Goal: Book appointment/travel/reservation

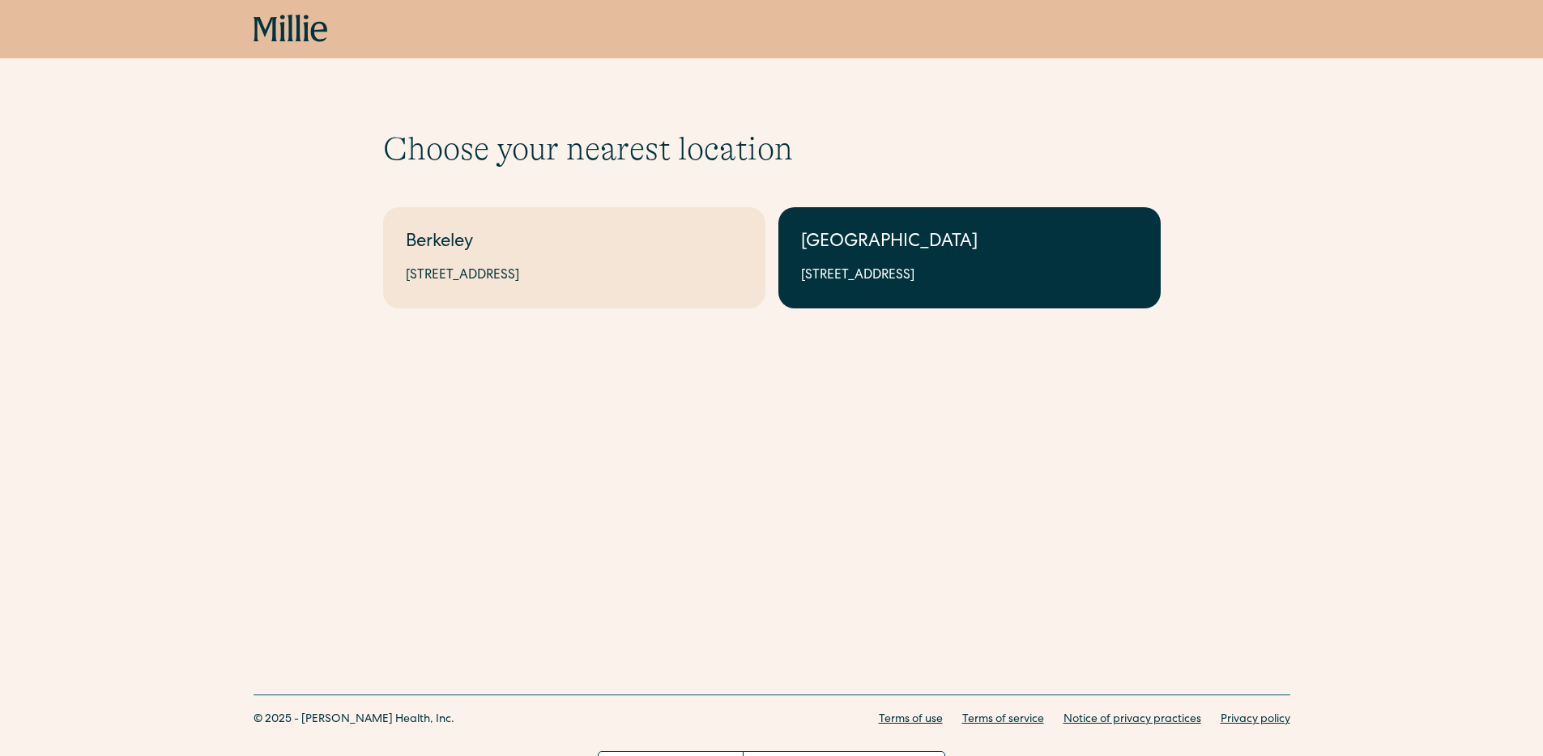
click at [838, 275] on div "1471 Saratoga Ave, Suite 101, San Jose, CA 95129" at bounding box center [969, 275] width 337 height 19
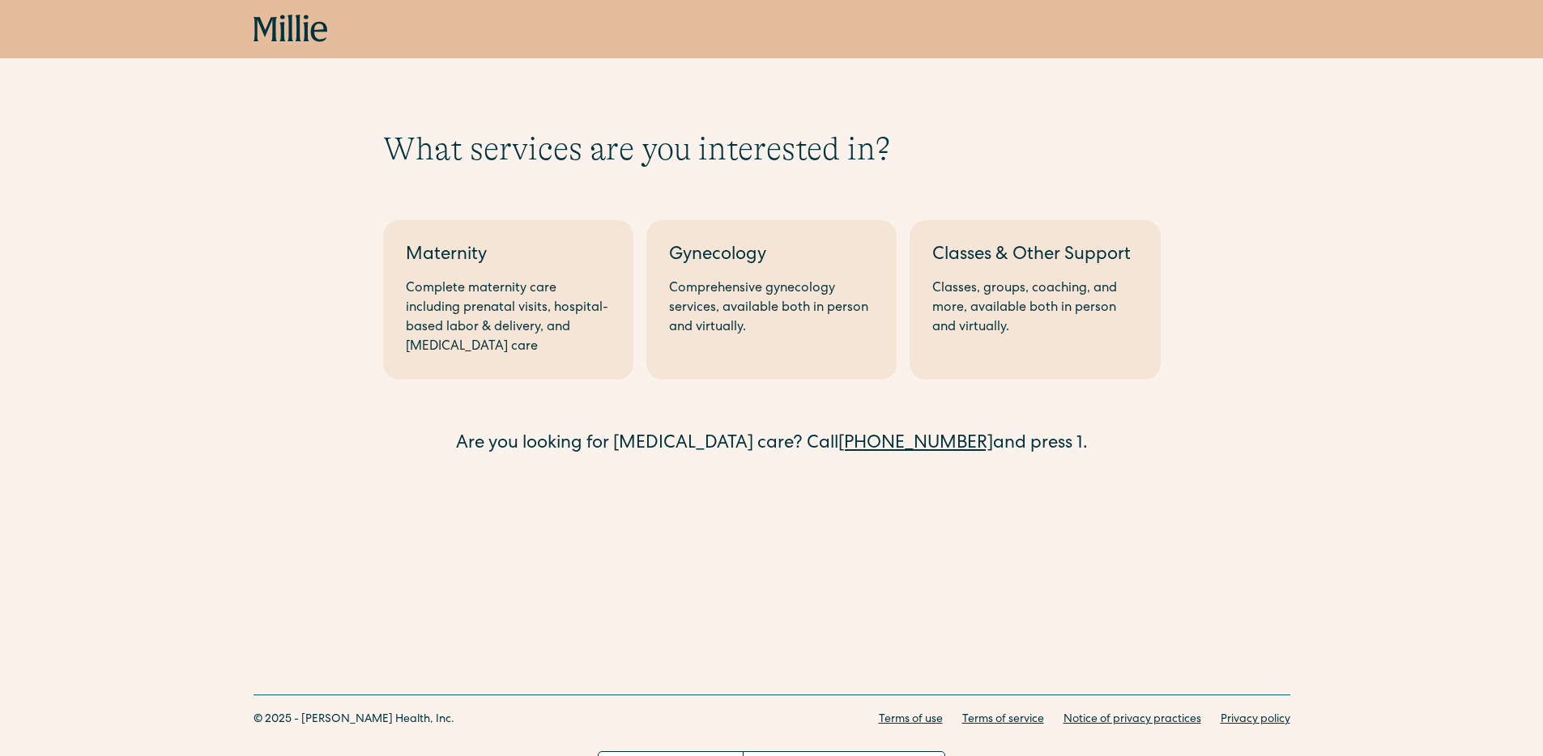
click at [797, 87] on div "What services are you interested in? Berkeley Maternity Complete maternity care…" at bounding box center [771, 268] width 1543 height 536
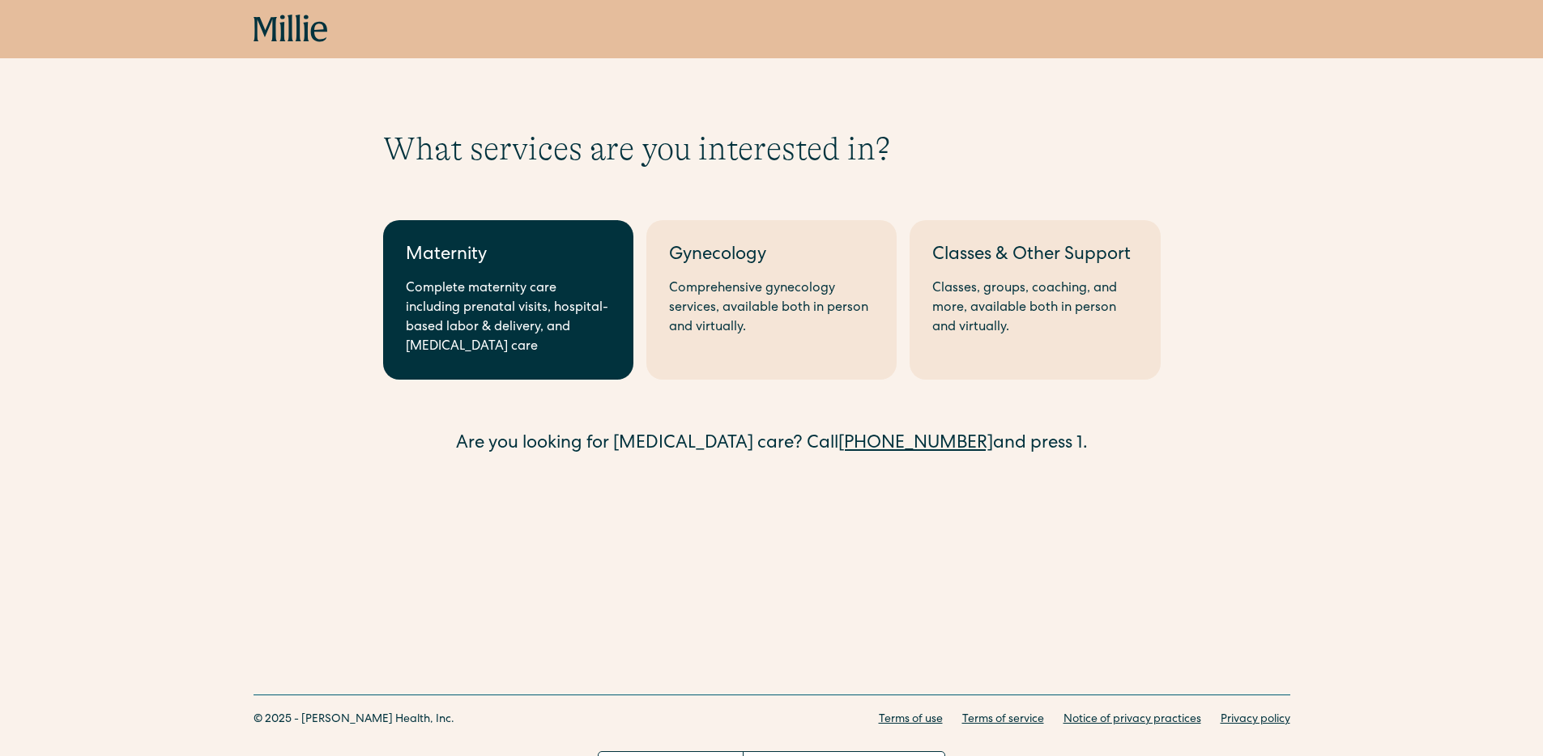
click at [500, 337] on div "Complete maternity care including prenatal visits, hospital-based labor & deliv…" at bounding box center [508, 318] width 205 height 78
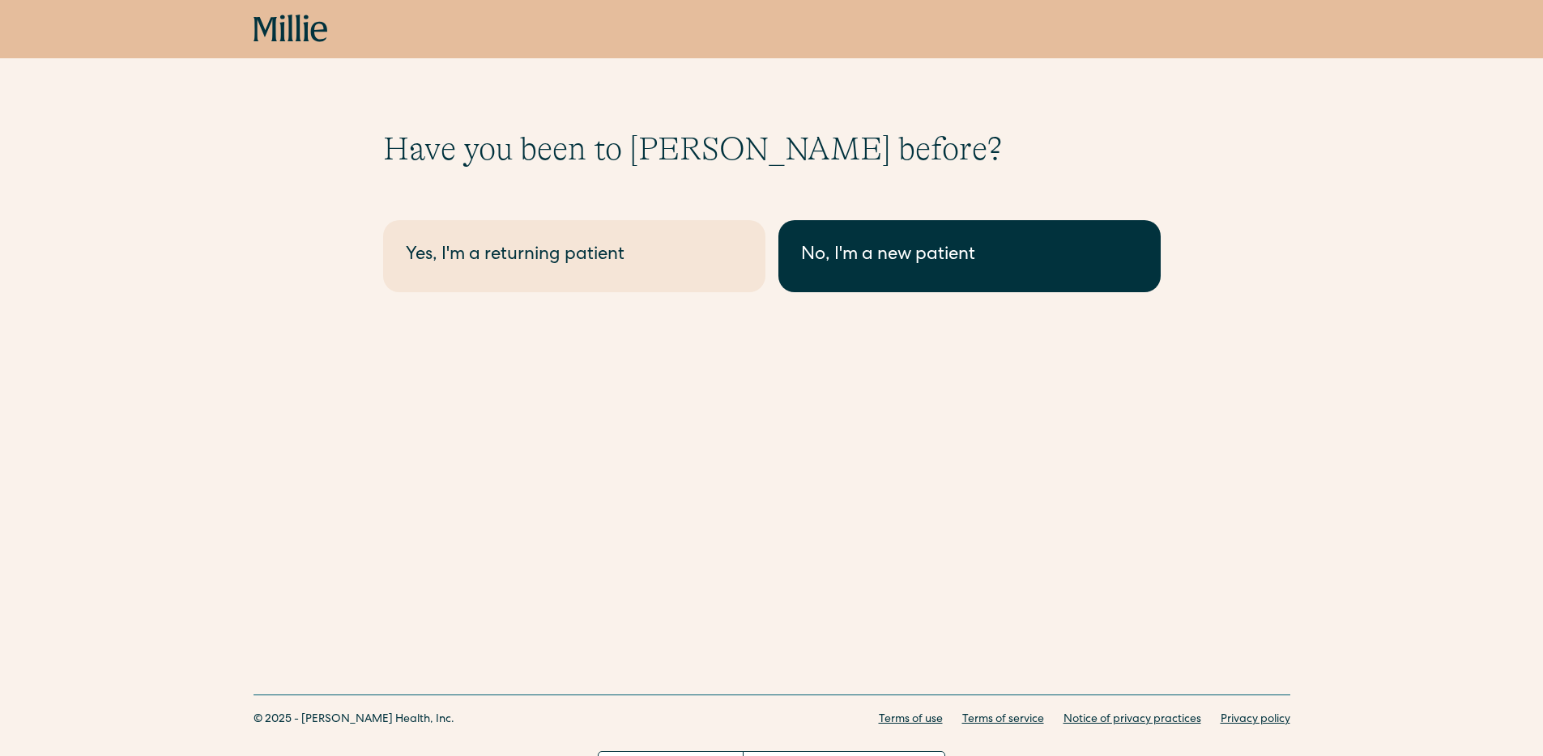
click at [820, 277] on link "No, I'm a new patient" at bounding box center [969, 256] width 382 height 72
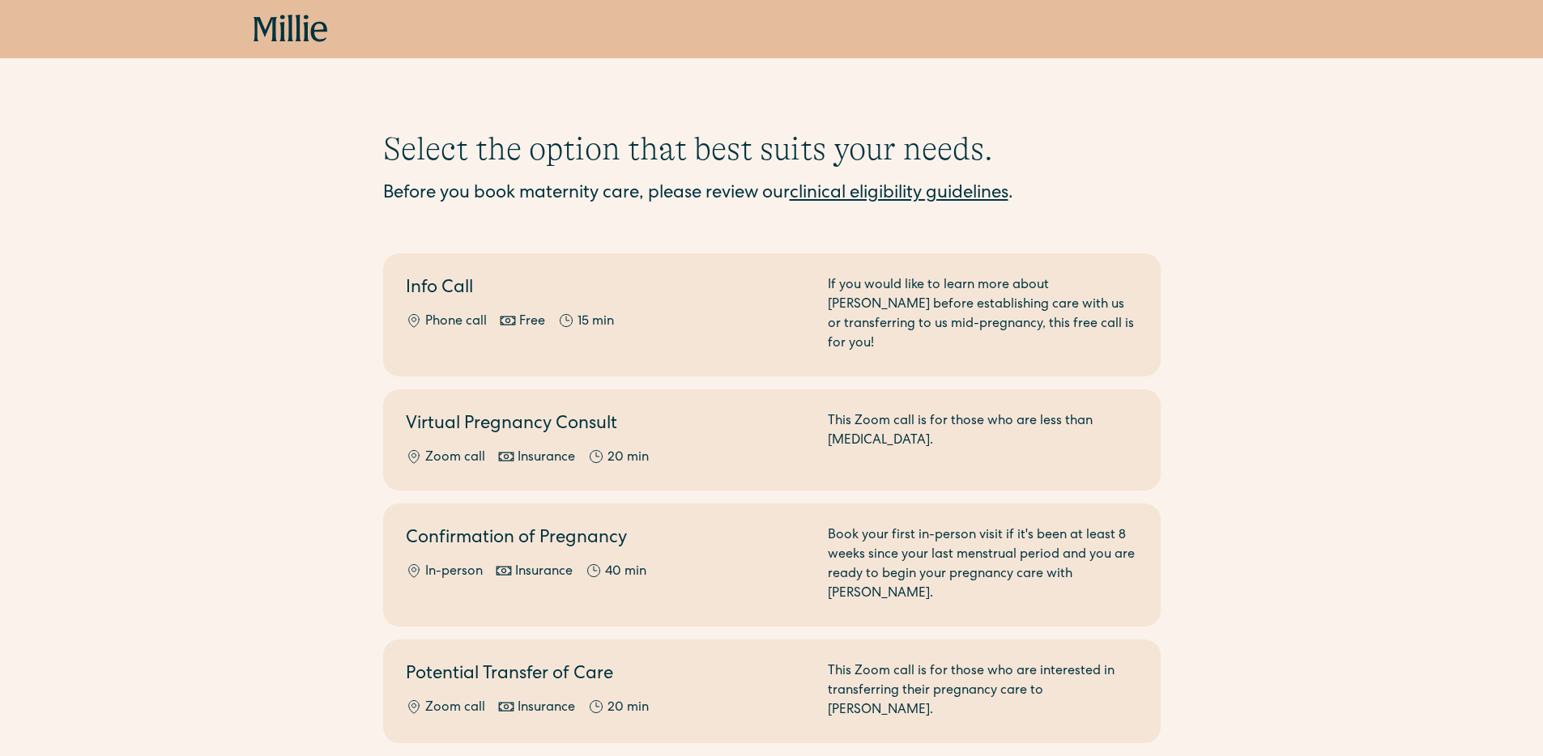
click at [219, 358] on div "Select the option that best suits your needs. Before you book maternity care, p…" at bounding box center [771, 437] width 1543 height 614
click at [207, 332] on div "Select the option that best suits your needs. Before you book maternity care, p…" at bounding box center [771, 437] width 1543 height 614
click at [191, 330] on div "Select the option that best suits your needs. Before you book maternity care, p…" at bounding box center [771, 437] width 1543 height 614
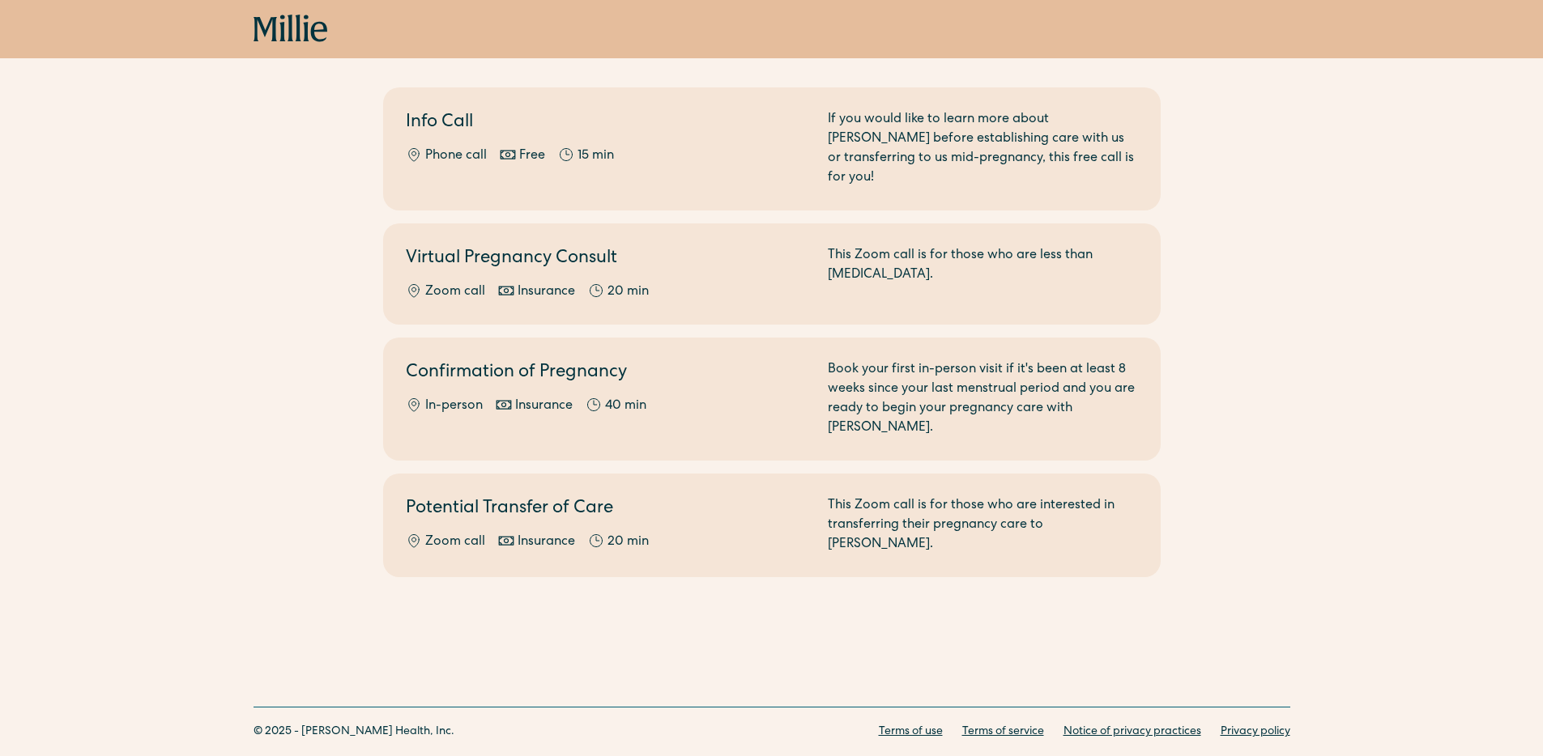
scroll to position [168, 0]
click at [185, 255] on div "Select the option that best suits your needs. Before you book maternity care, p…" at bounding box center [771, 269] width 1543 height 614
click at [189, 262] on div "Select the option that best suits your needs. Before you book maternity care, p…" at bounding box center [771, 269] width 1543 height 614
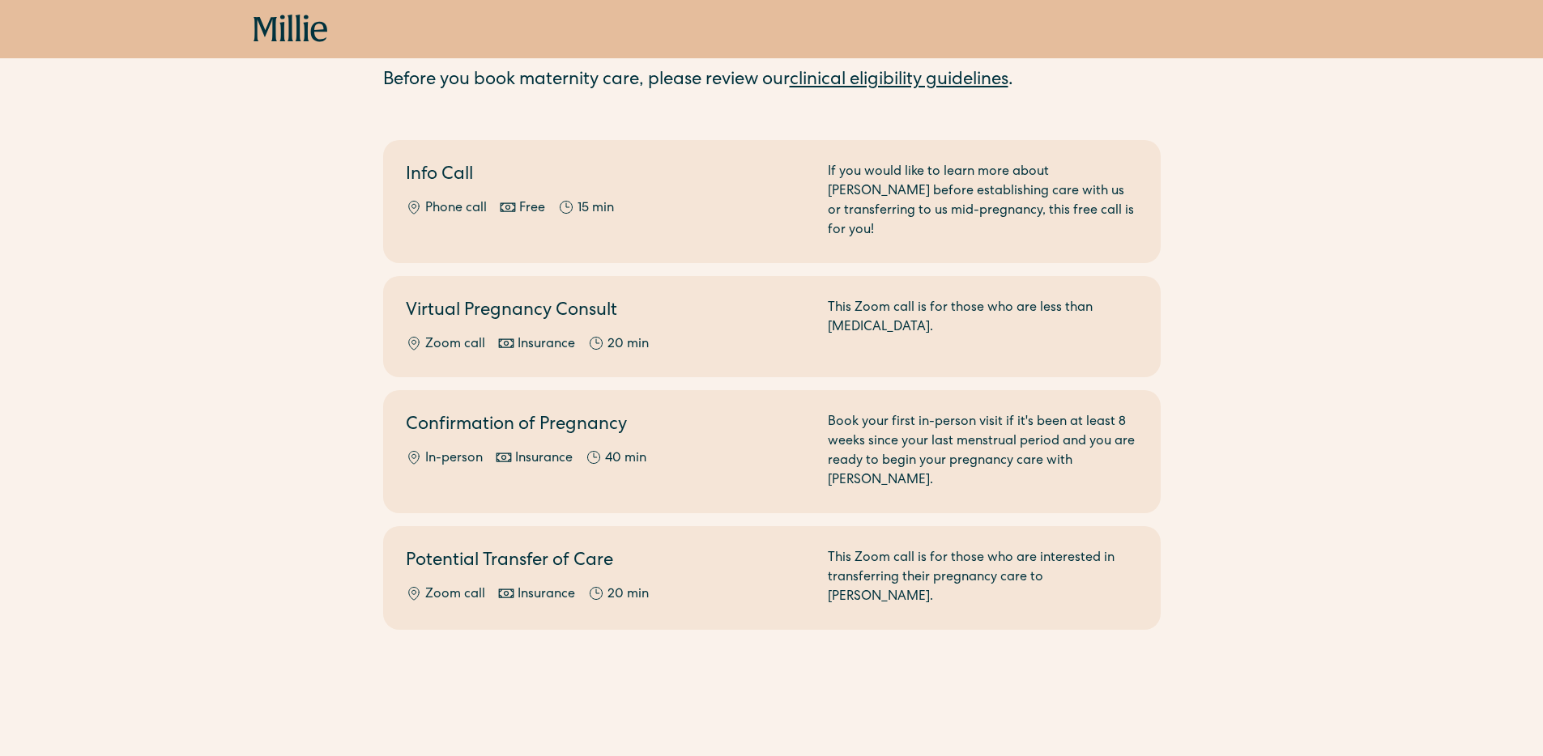
scroll to position [0, 0]
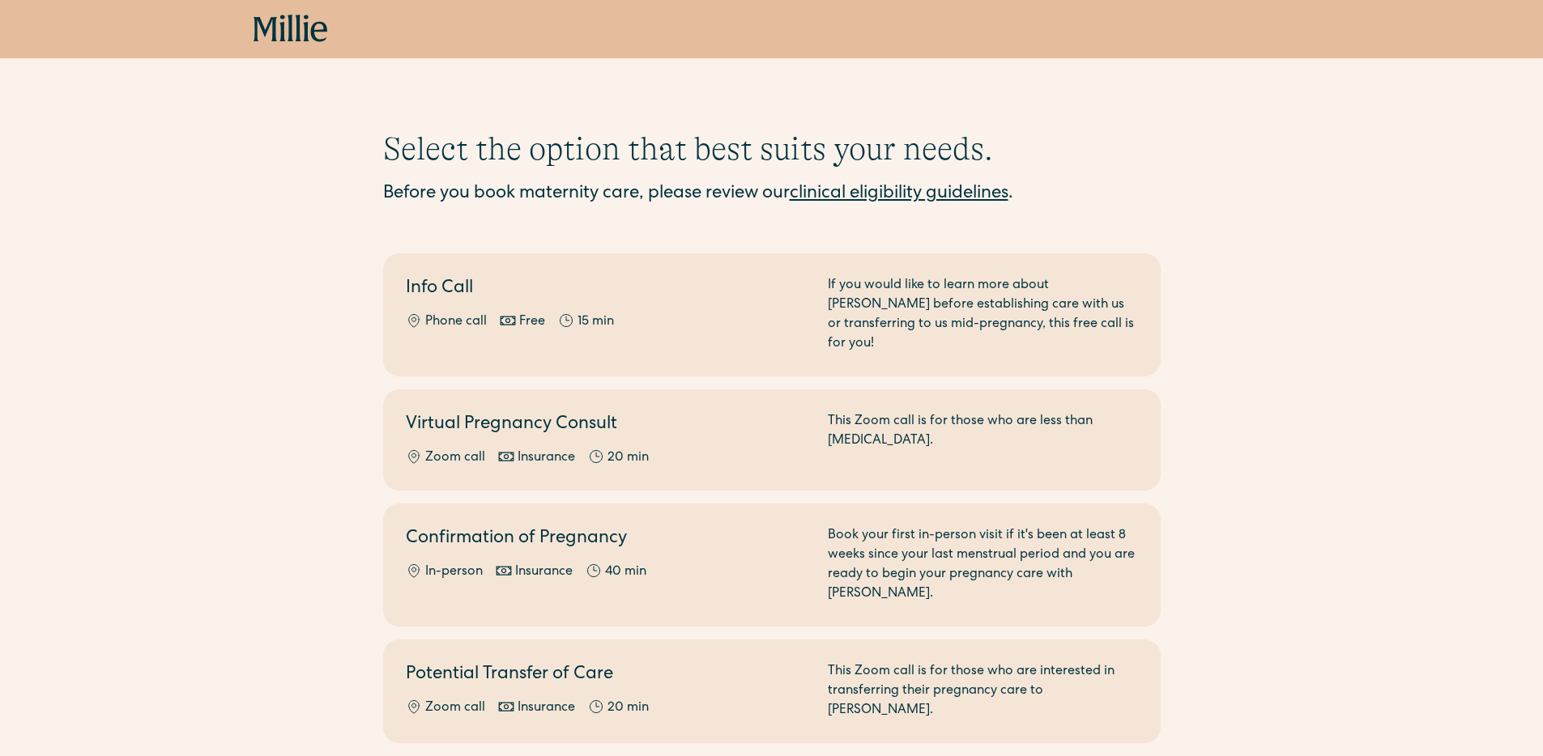
click at [898, 195] on link "clinical eligibility guidelines" at bounding box center [899, 194] width 219 height 18
click at [308, 333] on div "Select the option that best suits your needs. Before you book maternity care, p…" at bounding box center [771, 437] width 1543 height 614
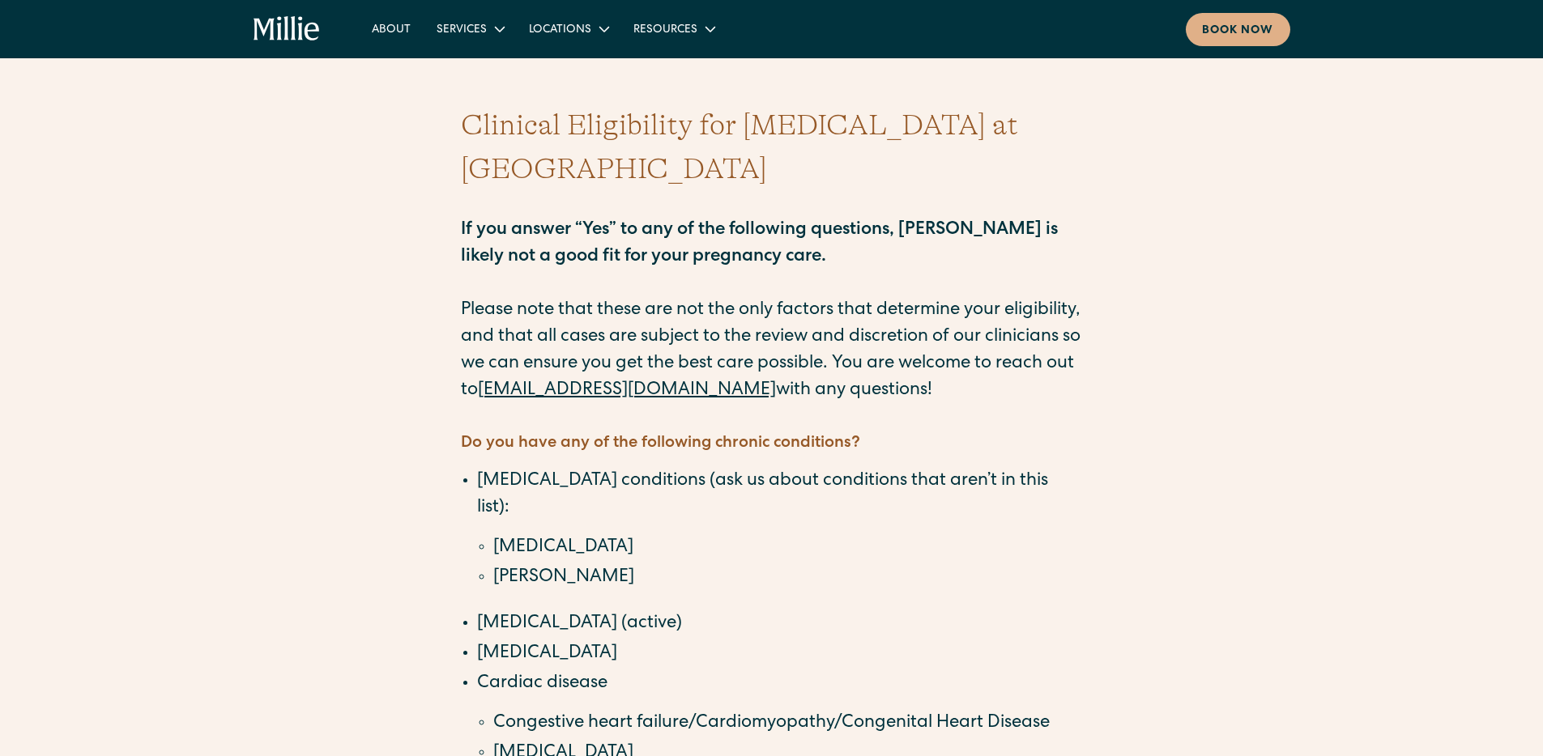
scroll to position [83, 0]
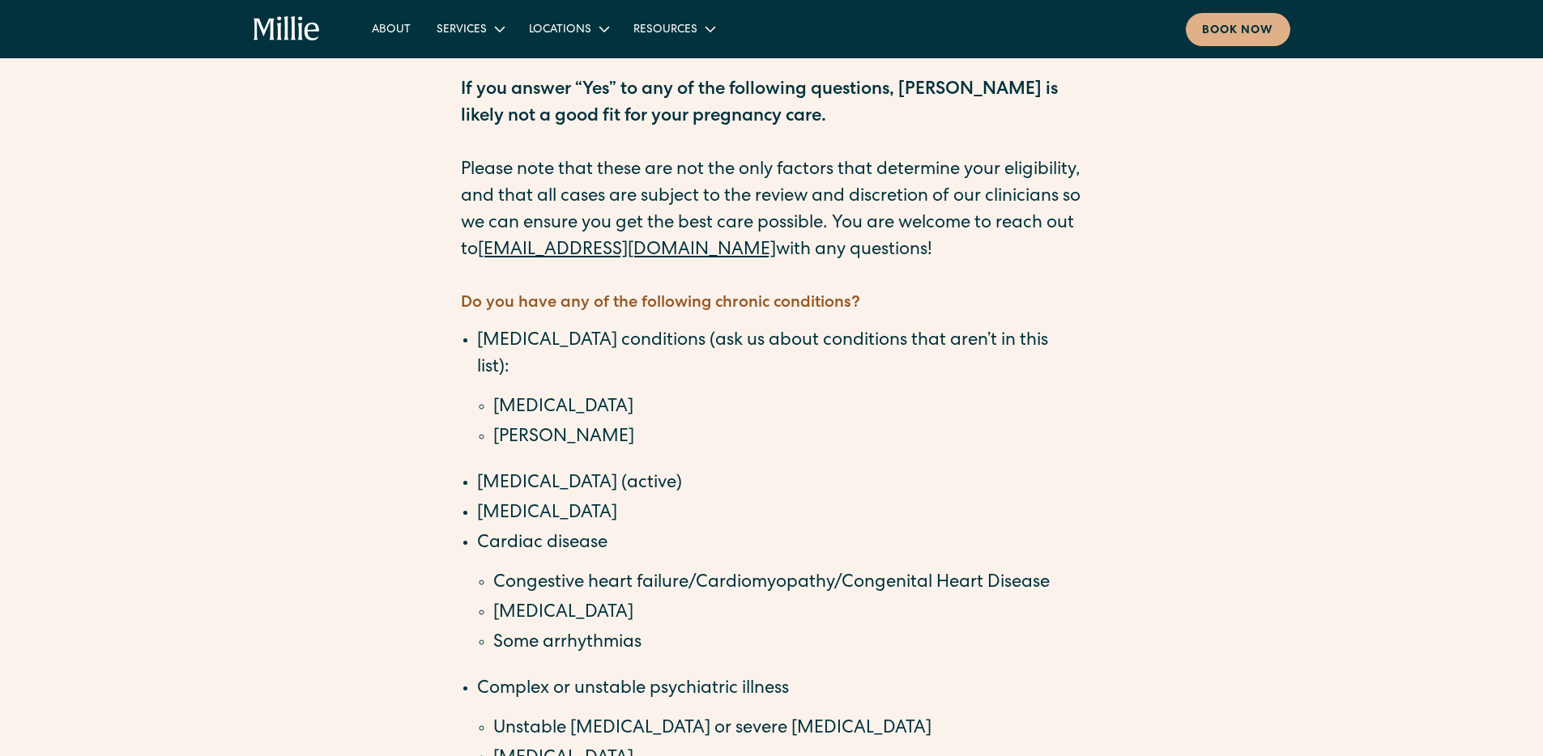
scroll to position [311, 0]
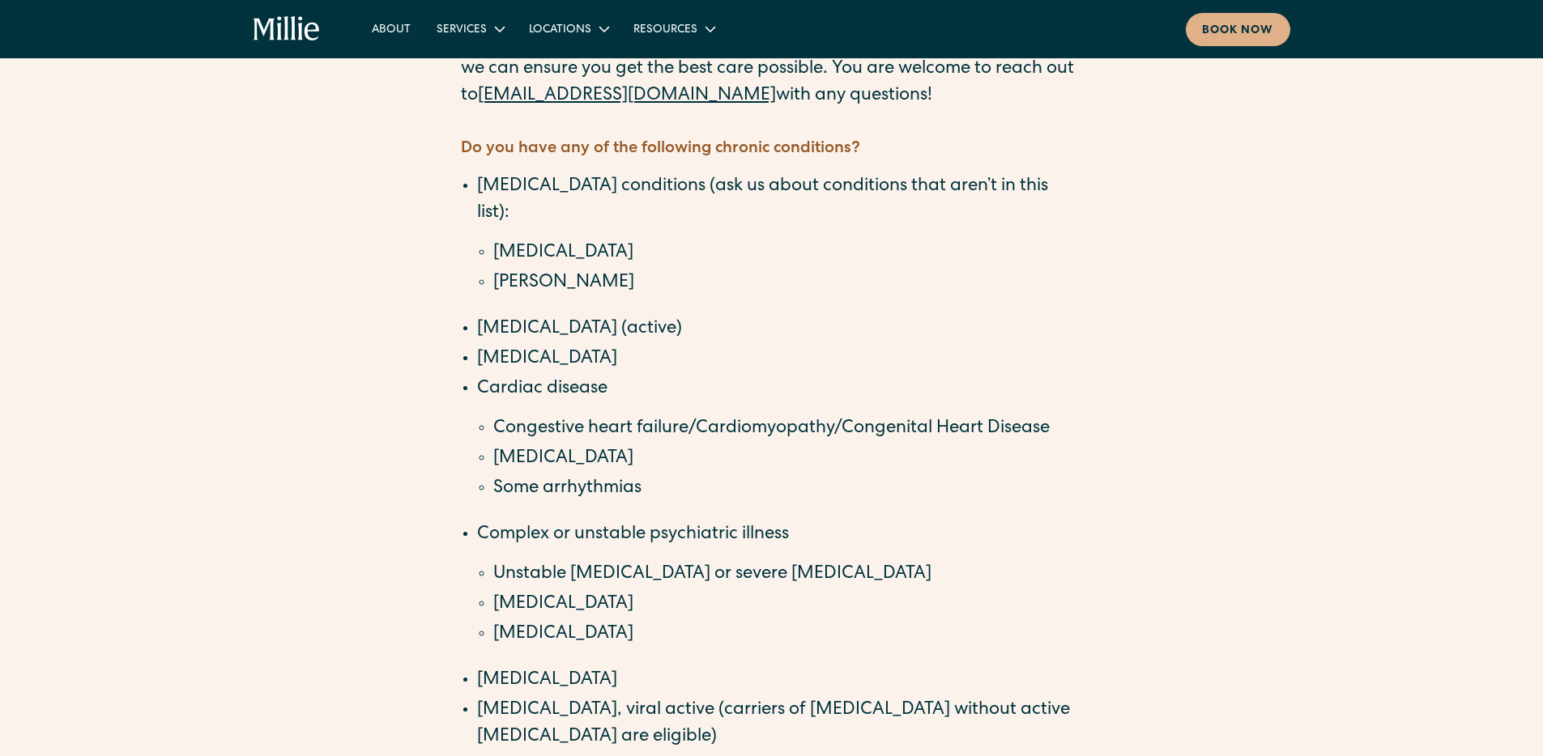
click at [263, 320] on div "Clinical Eligibility for Prenatal Care at Millie If you answer “Yes” to any of …" at bounding box center [771, 683] width 1543 height 1827
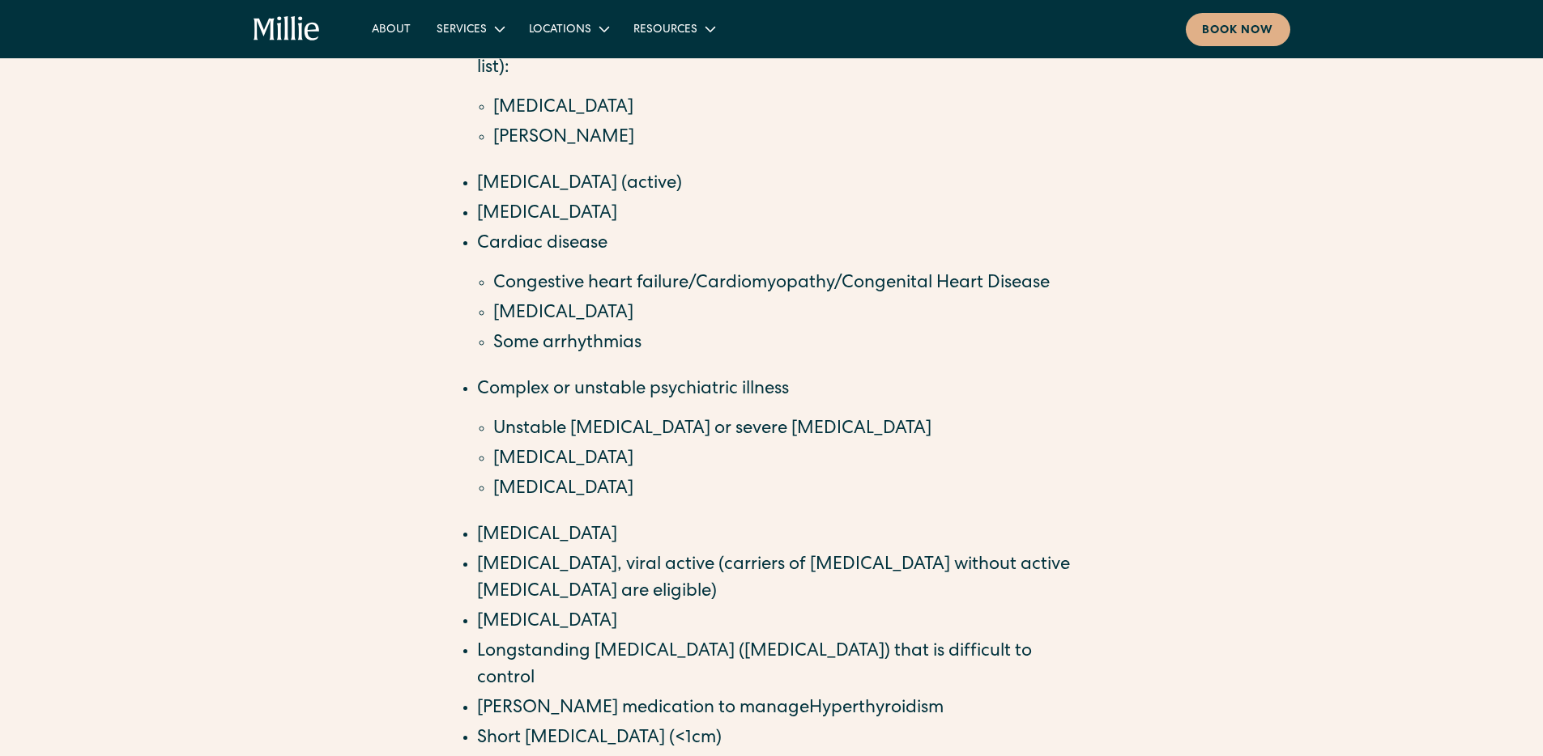
scroll to position [530, 0]
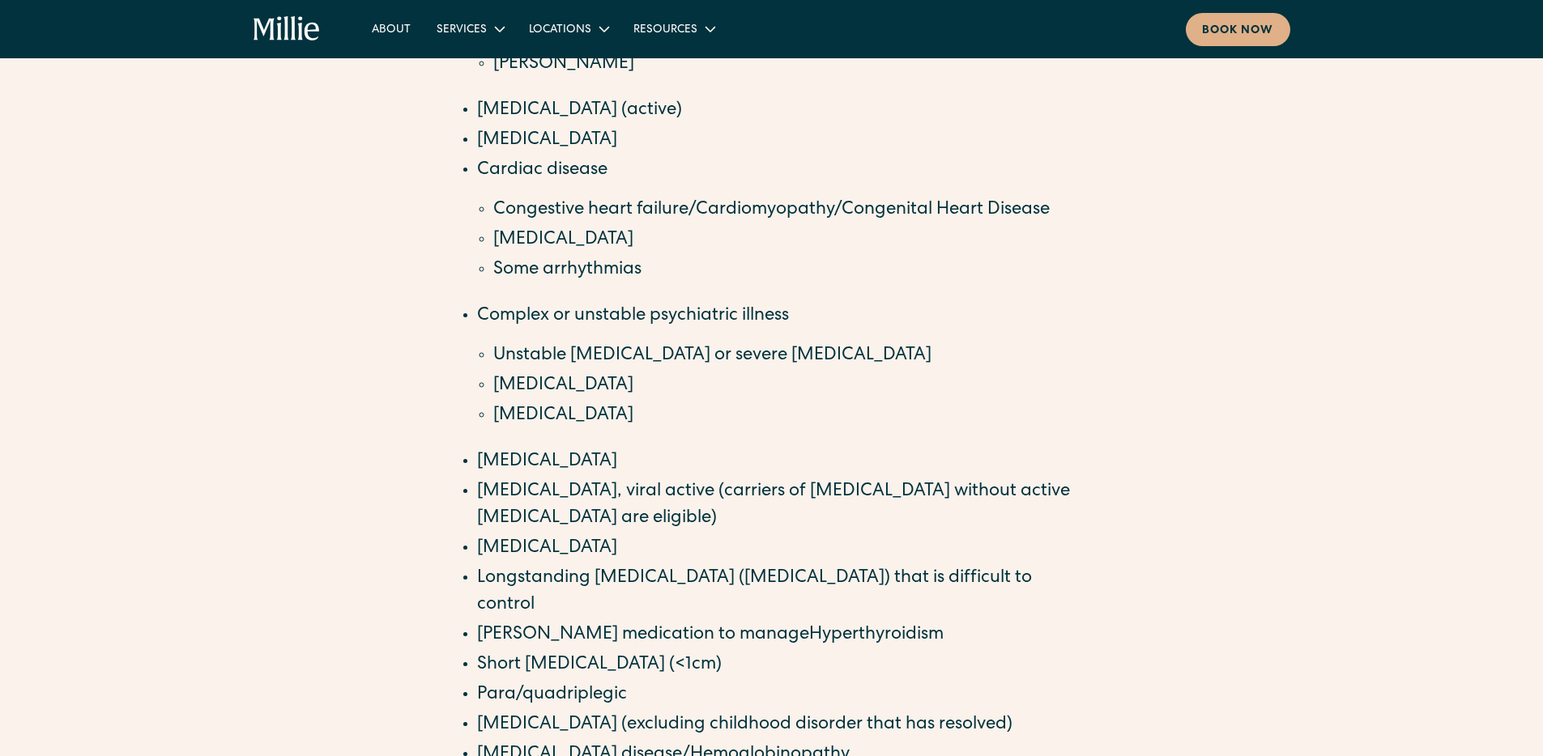
click at [256, 325] on div "Clinical Eligibility for Prenatal Care at Millie If you answer “Yes” to any of …" at bounding box center [771, 464] width 1543 height 1827
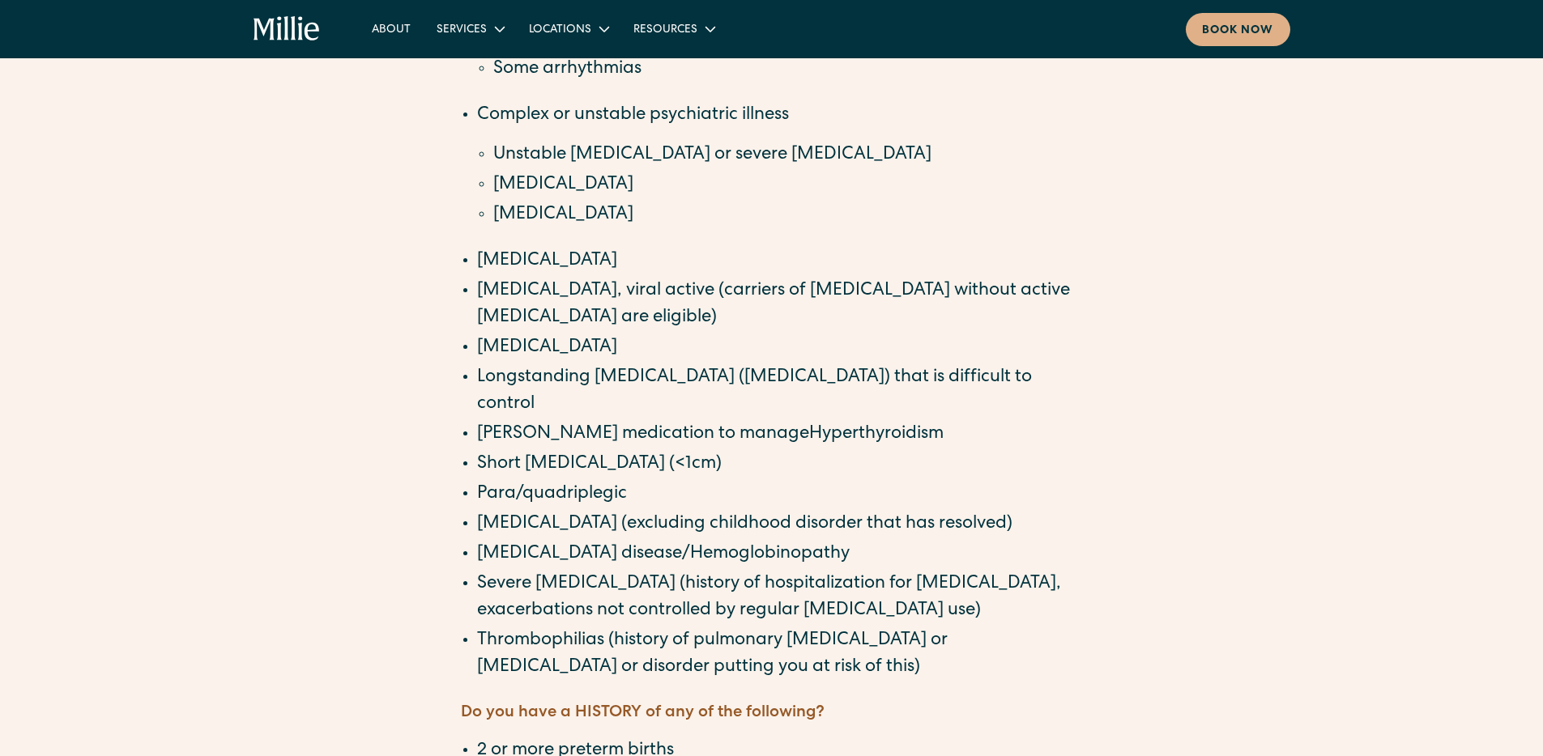
scroll to position [734, 0]
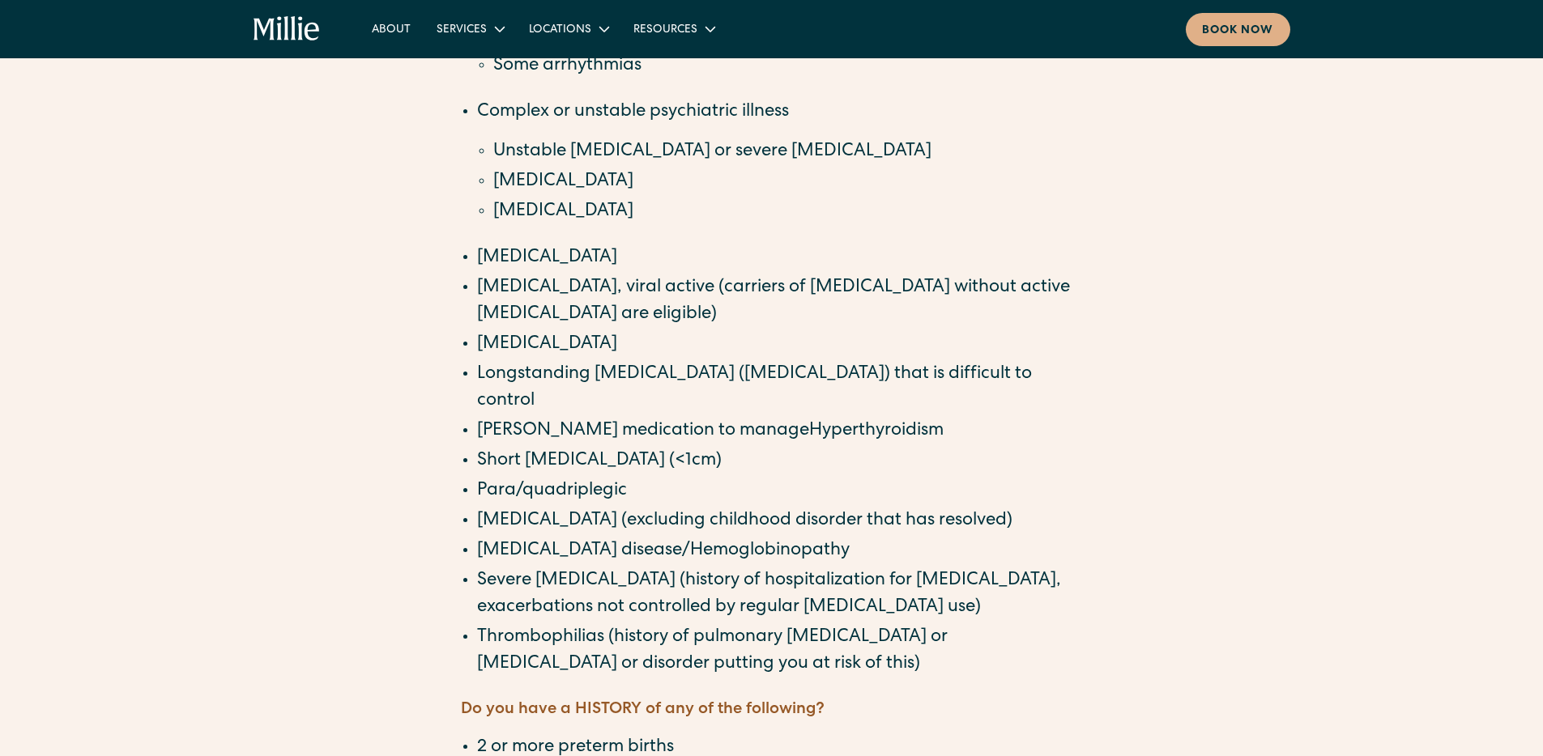
click at [247, 296] on div "Clinical Eligibility for Prenatal Care at Millie If you answer “Yes” to any of …" at bounding box center [771, 260] width 1543 height 1827
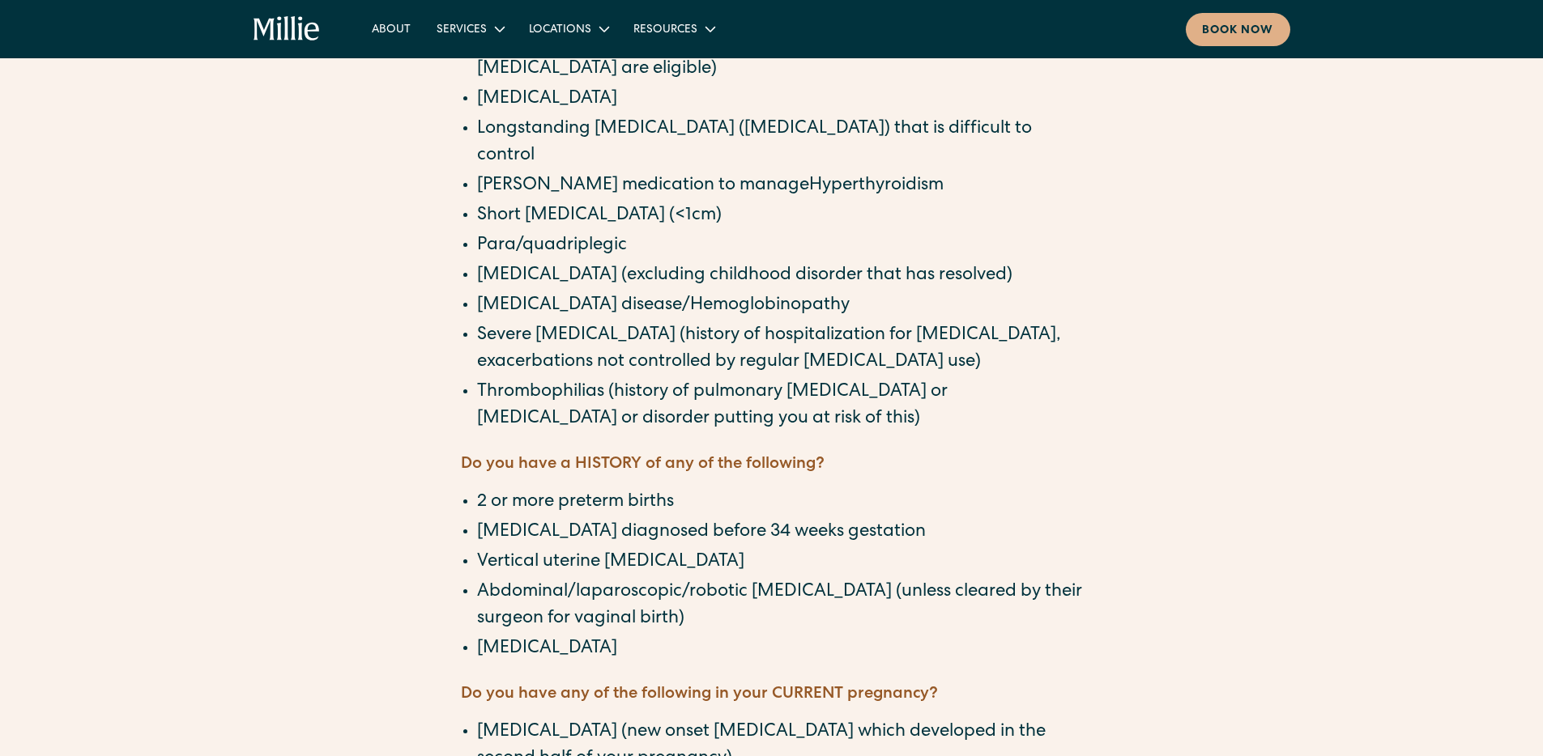
scroll to position [981, 0]
click at [250, 316] on div "Clinical Eligibility for Prenatal Care at Millie If you answer “Yes” to any of …" at bounding box center [771, 13] width 1543 height 1827
click at [315, 386] on div "Clinical Eligibility for Prenatal Care at Millie If you answer “Yes” to any of …" at bounding box center [771, 13] width 1543 height 1827
click at [250, 338] on div "Clinical Eligibility for Prenatal Care at Millie If you answer “Yes” to any of …" at bounding box center [771, 13] width 1543 height 1827
click at [251, 339] on div "Clinical Eligibility for Prenatal Care at Millie If you answer “Yes” to any of …" at bounding box center [771, 13] width 1543 height 1827
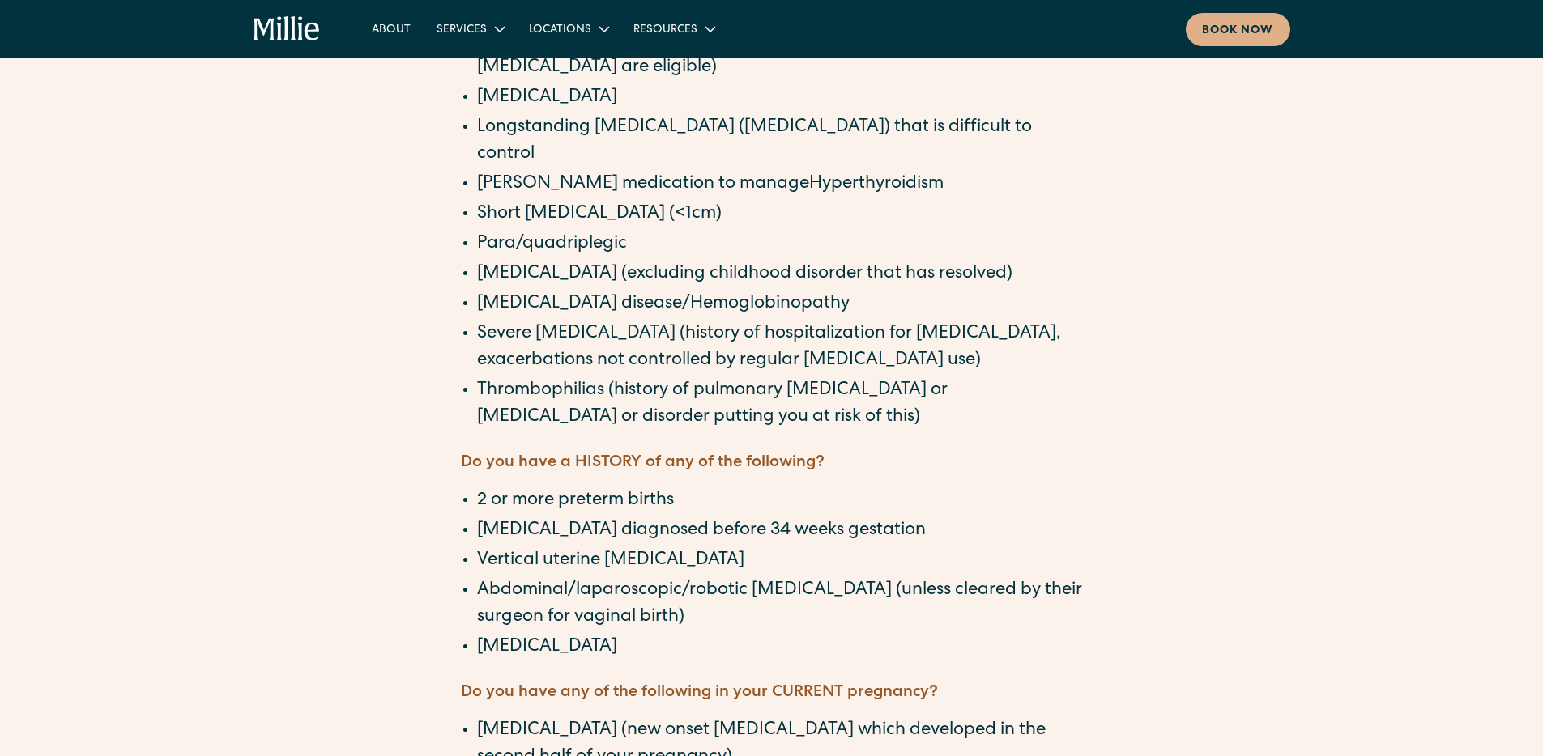
click at [250, 342] on div "Clinical Eligibility for Prenatal Care at Millie If you answer “Yes” to any of …" at bounding box center [771, 13] width 1543 height 1827
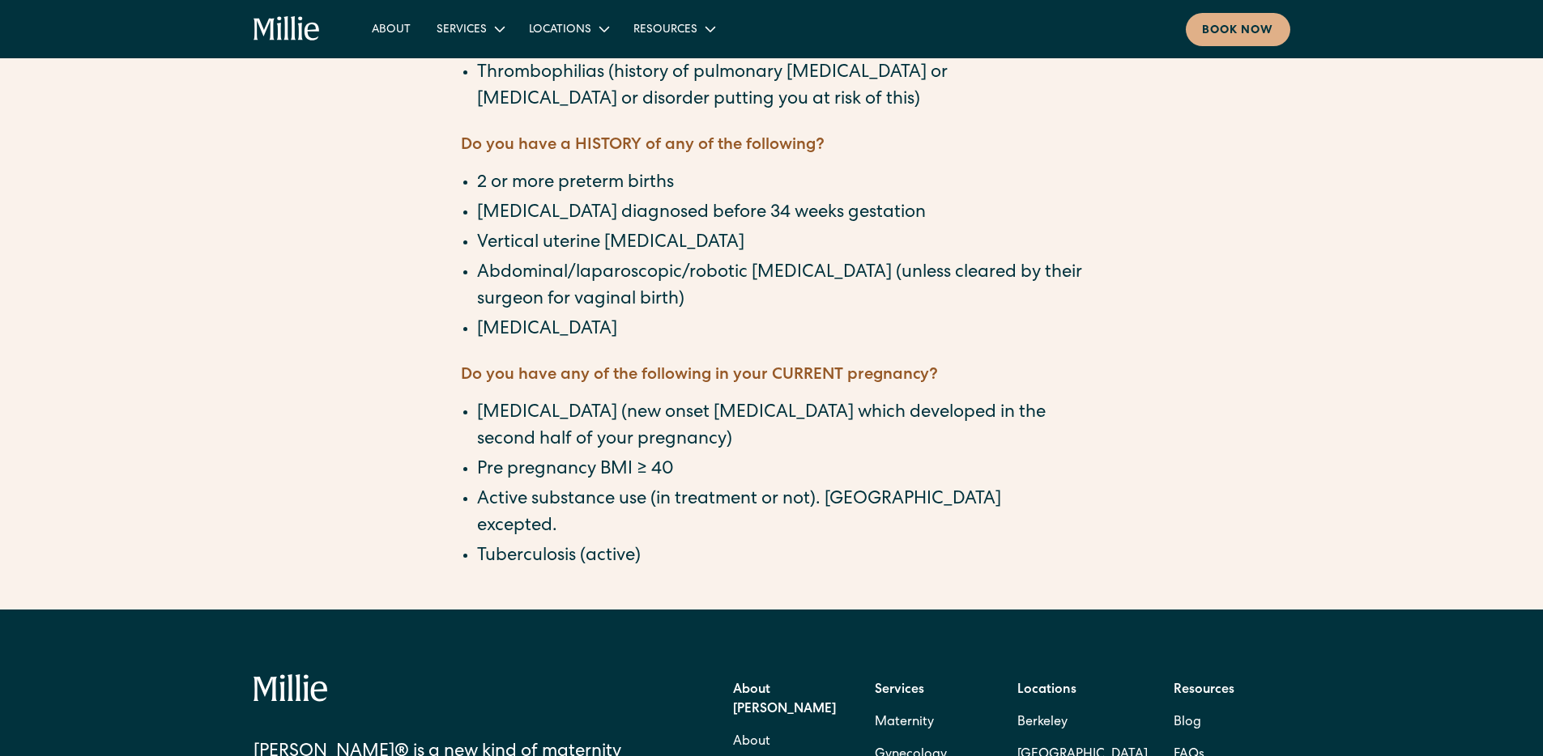
scroll to position [1303, 0]
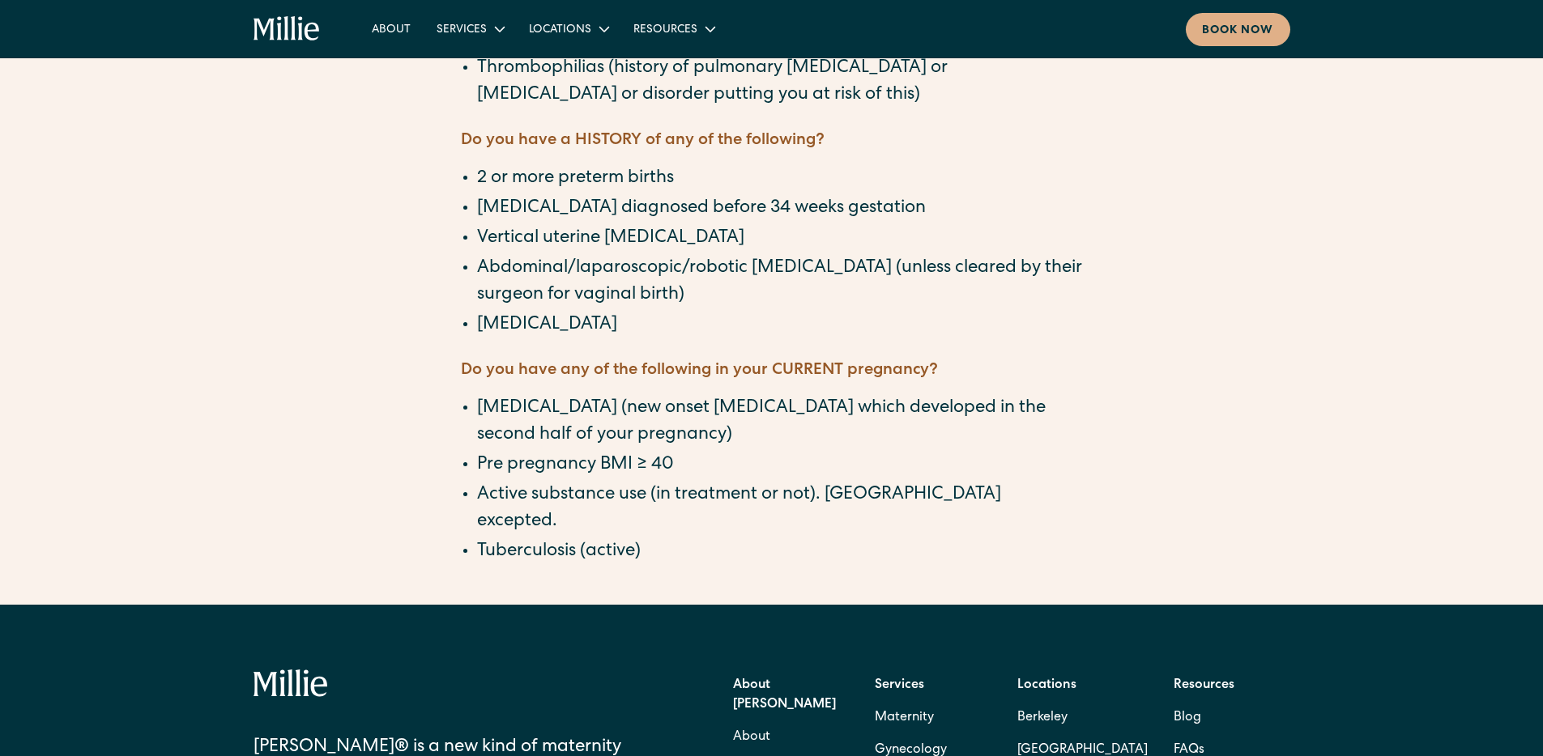
drag, startPoint x: 258, startPoint y: 174, endPoint x: 161, endPoint y: 0, distance: 199.4
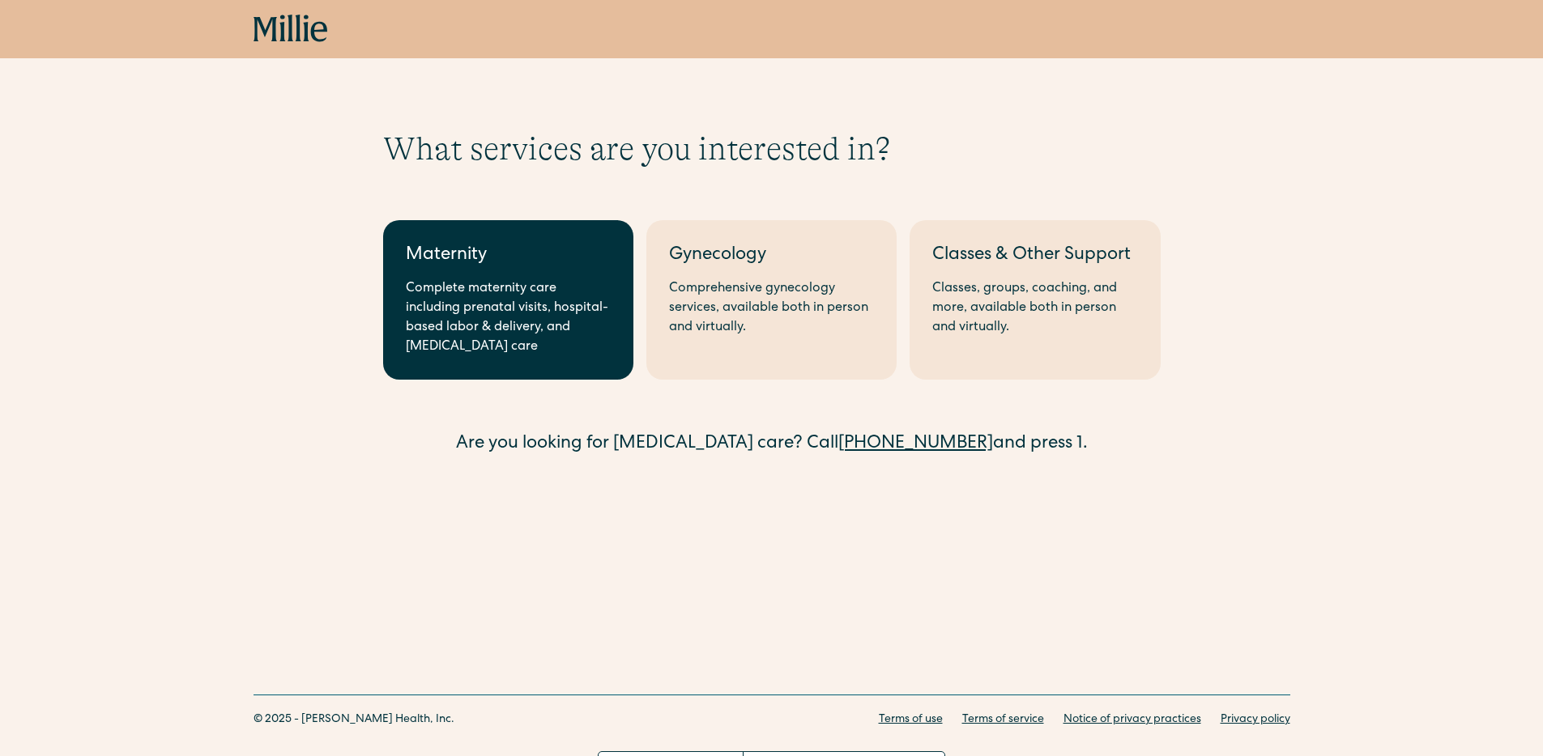
click at [547, 287] on div "Complete maternity care including prenatal visits, hospital-based labor & deliv…" at bounding box center [508, 318] width 205 height 78
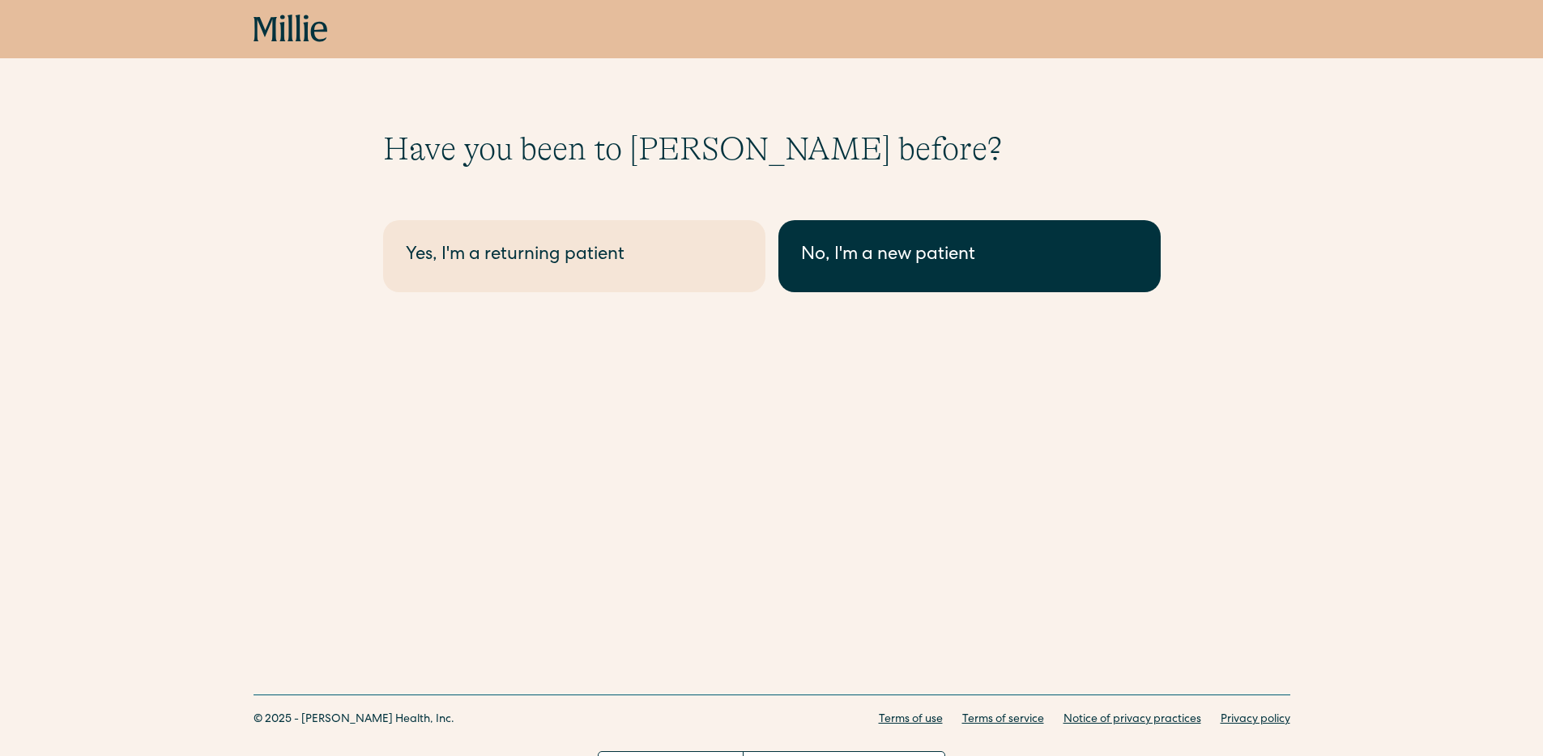
click at [860, 270] on link "No, I'm a new patient" at bounding box center [969, 256] width 382 height 72
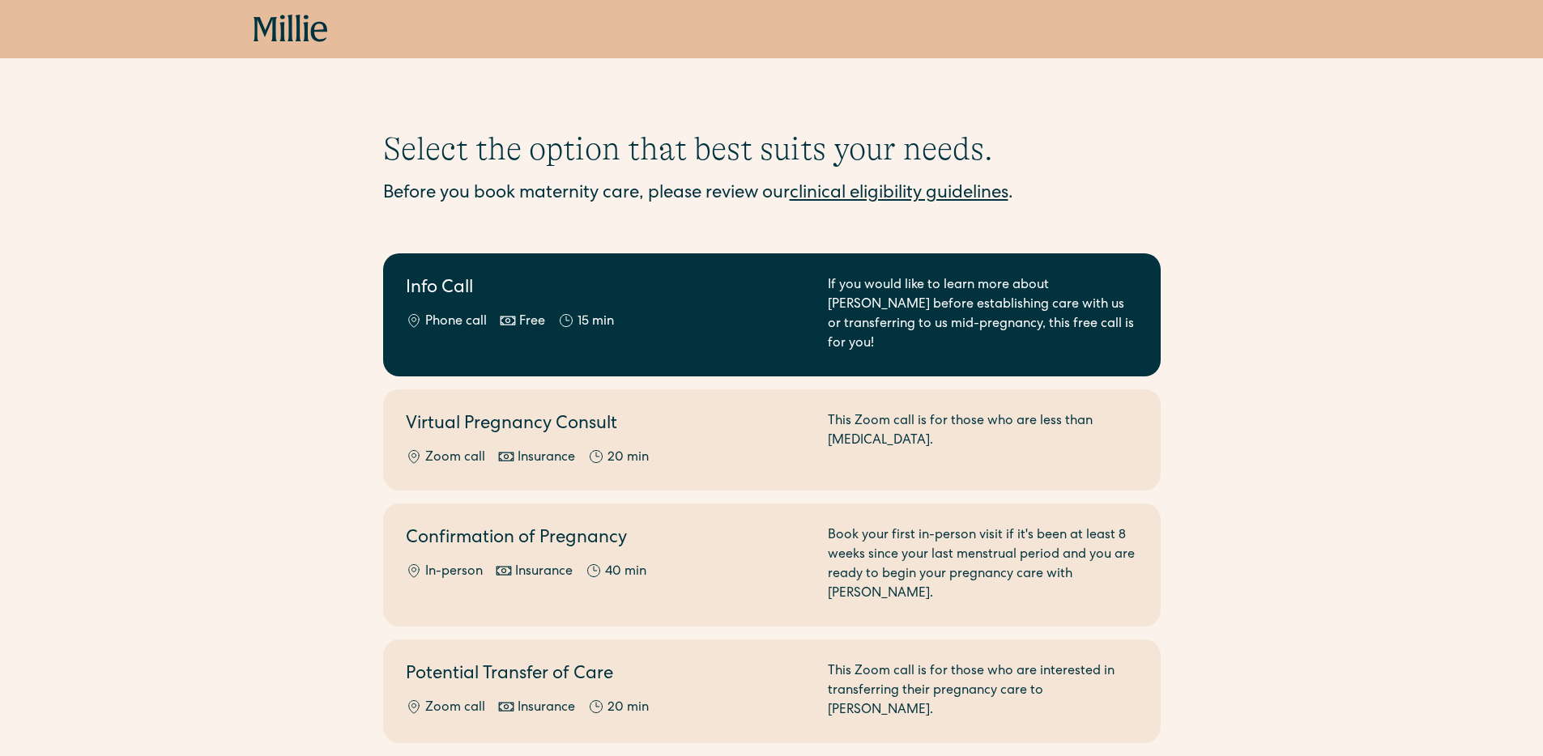
click at [664, 301] on h2 "Info Call" at bounding box center [607, 289] width 402 height 27
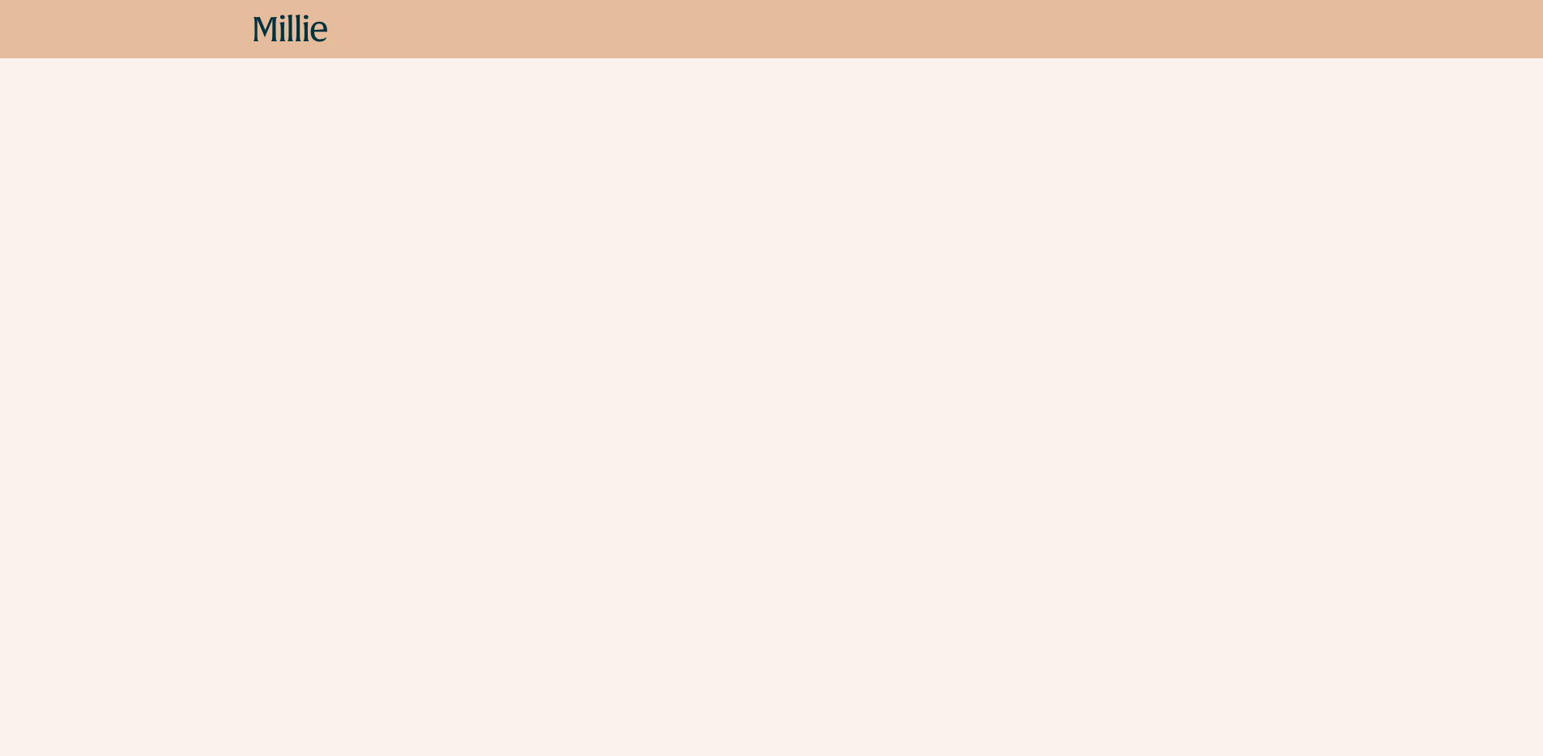
scroll to position [479, 0]
click at [246, 298] on div "Schedule your appointment A free call to learn more about Millie before establi…" at bounding box center [771, 144] width 1543 height 986
click at [276, 491] on div "Schedule your appointment A free call to learn more about Millie before establi…" at bounding box center [771, 144] width 1543 height 986
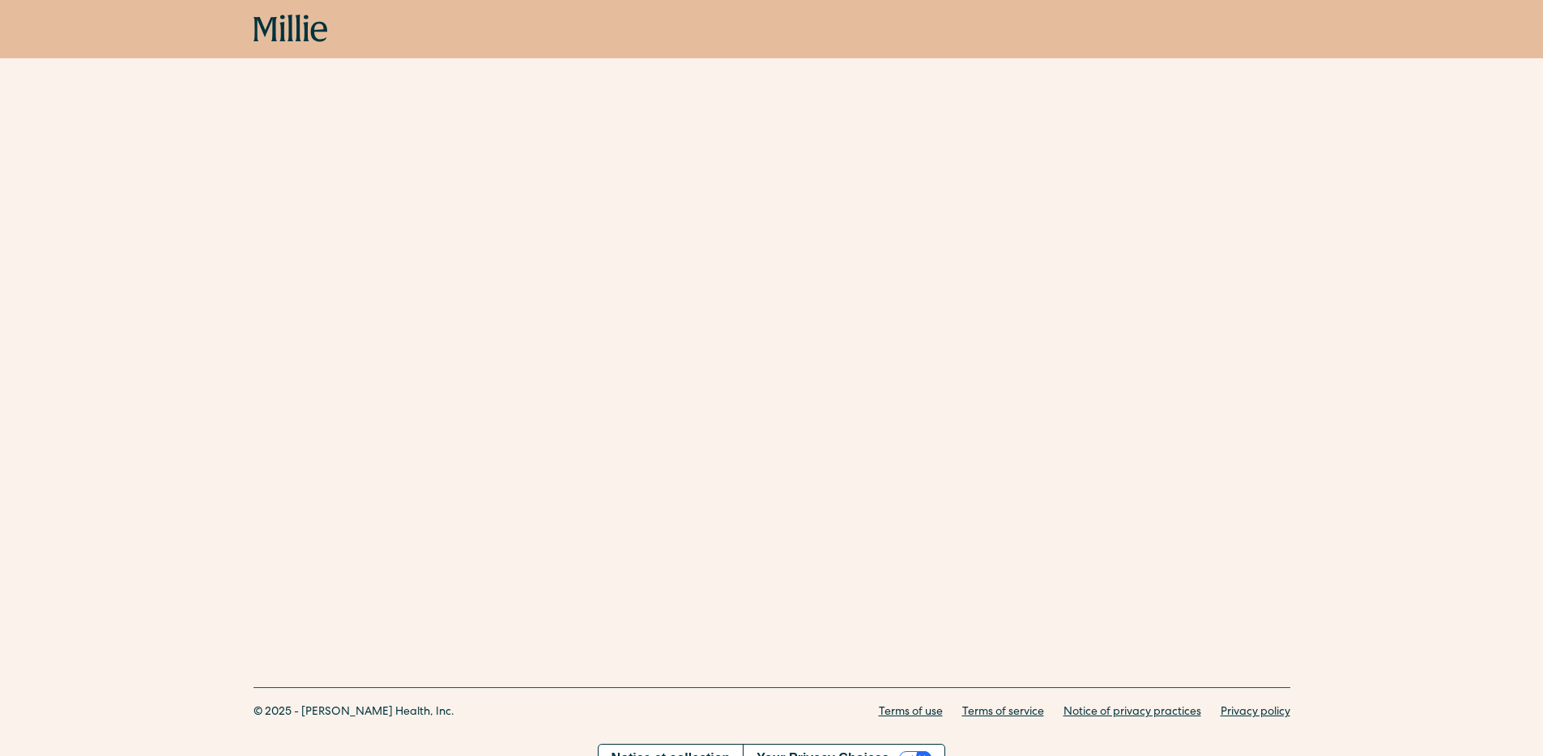
scroll to position [558, 0]
click at [339, 429] on div "Schedule your appointment A free call to learn more about Millie before establi…" at bounding box center [771, 65] width 1543 height 986
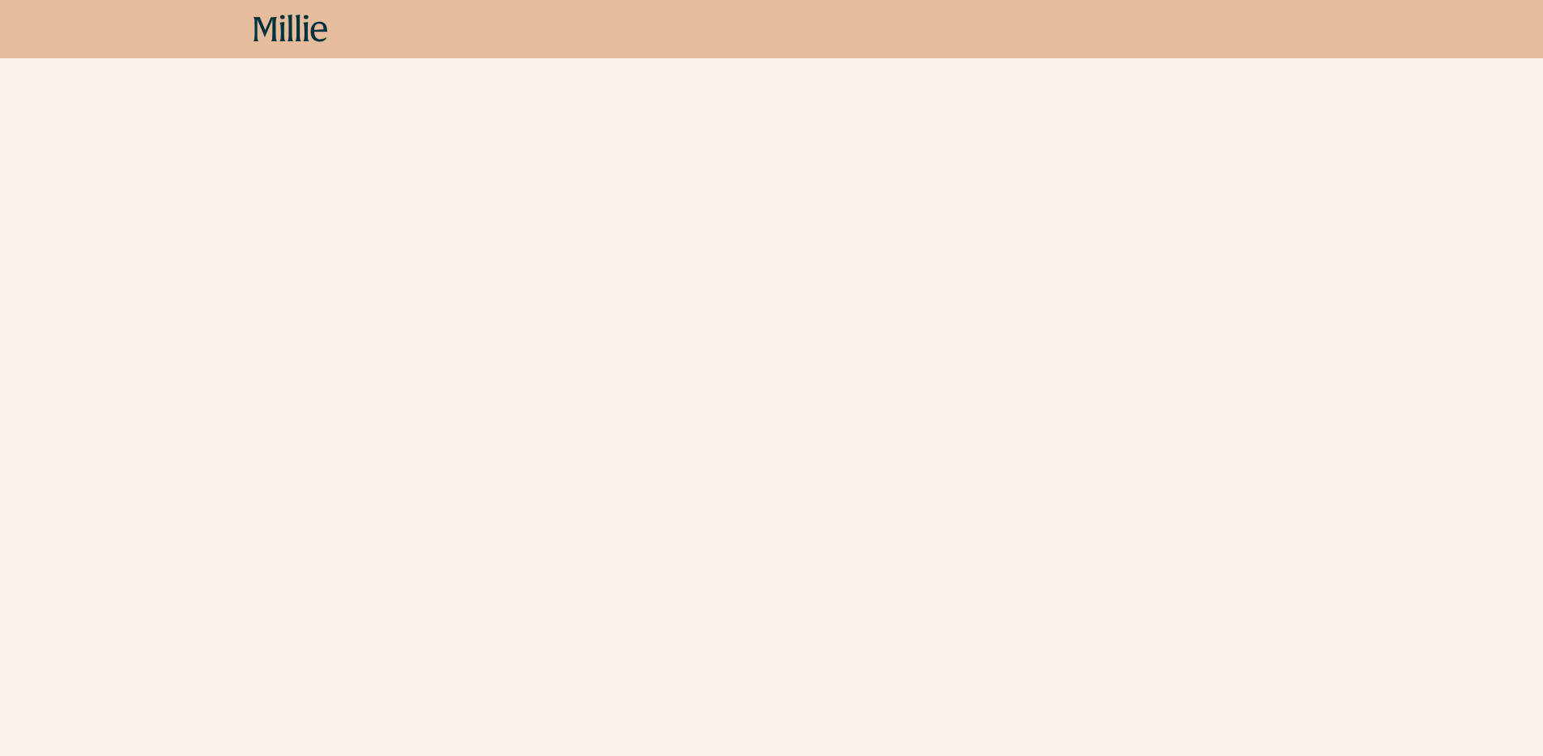
click at [347, 347] on div "Schedule your appointment A free call to learn more about Millie before establi…" at bounding box center [771, 142] width 1543 height 986
click at [362, 350] on div "Schedule your appointment A free call to learn more about Millie before establi…" at bounding box center [771, 251] width 1543 height 986
click at [341, 413] on div "Schedule your appointment A free call to learn more about Millie before establi…" at bounding box center [771, 251] width 1543 height 986
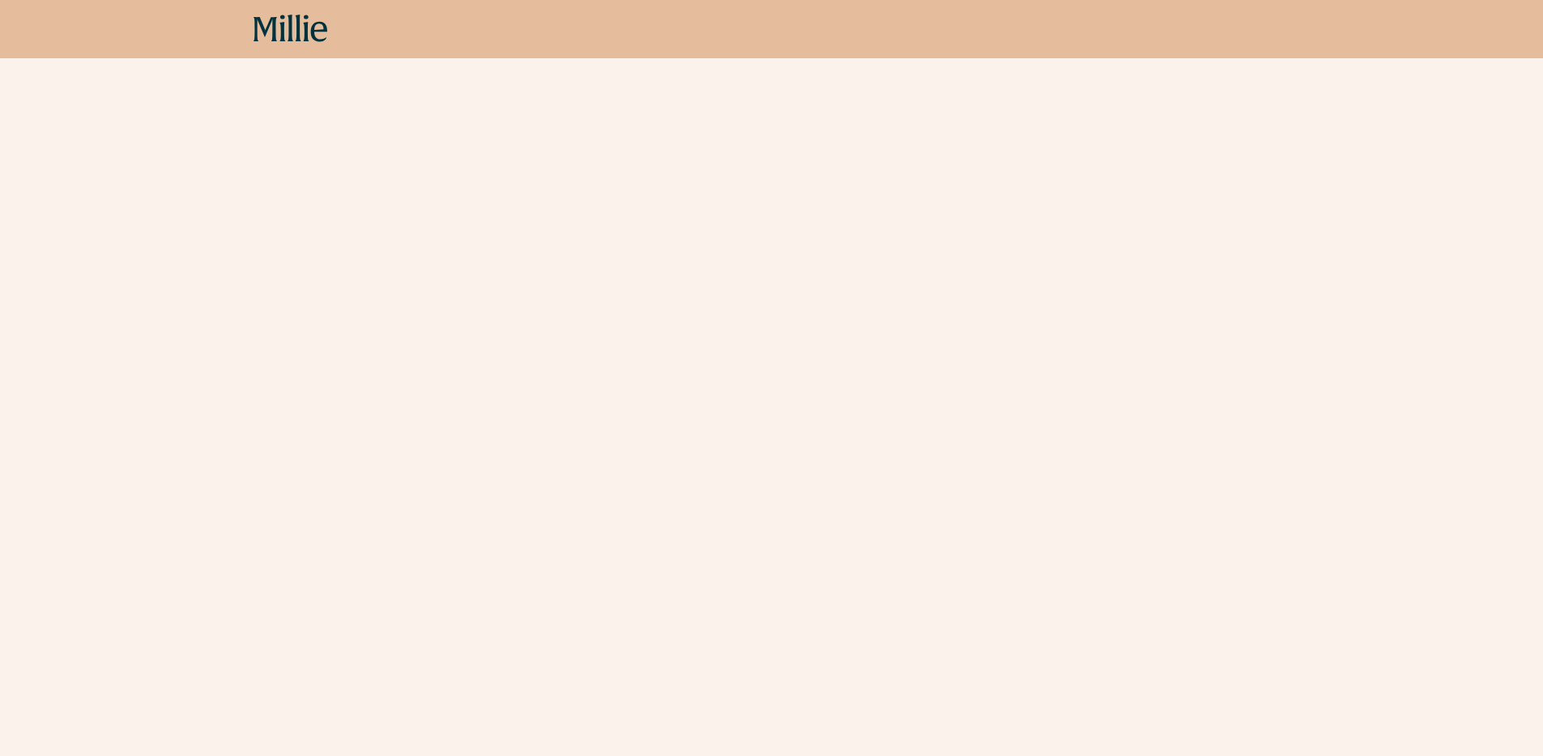
click at [283, 319] on div "Schedule your appointment A free call to learn more about Millie before establi…" at bounding box center [771, 167] width 1543 height 986
click at [279, 327] on div "Schedule your appointment A free call to learn more about Millie before establi…" at bounding box center [771, 167] width 1543 height 986
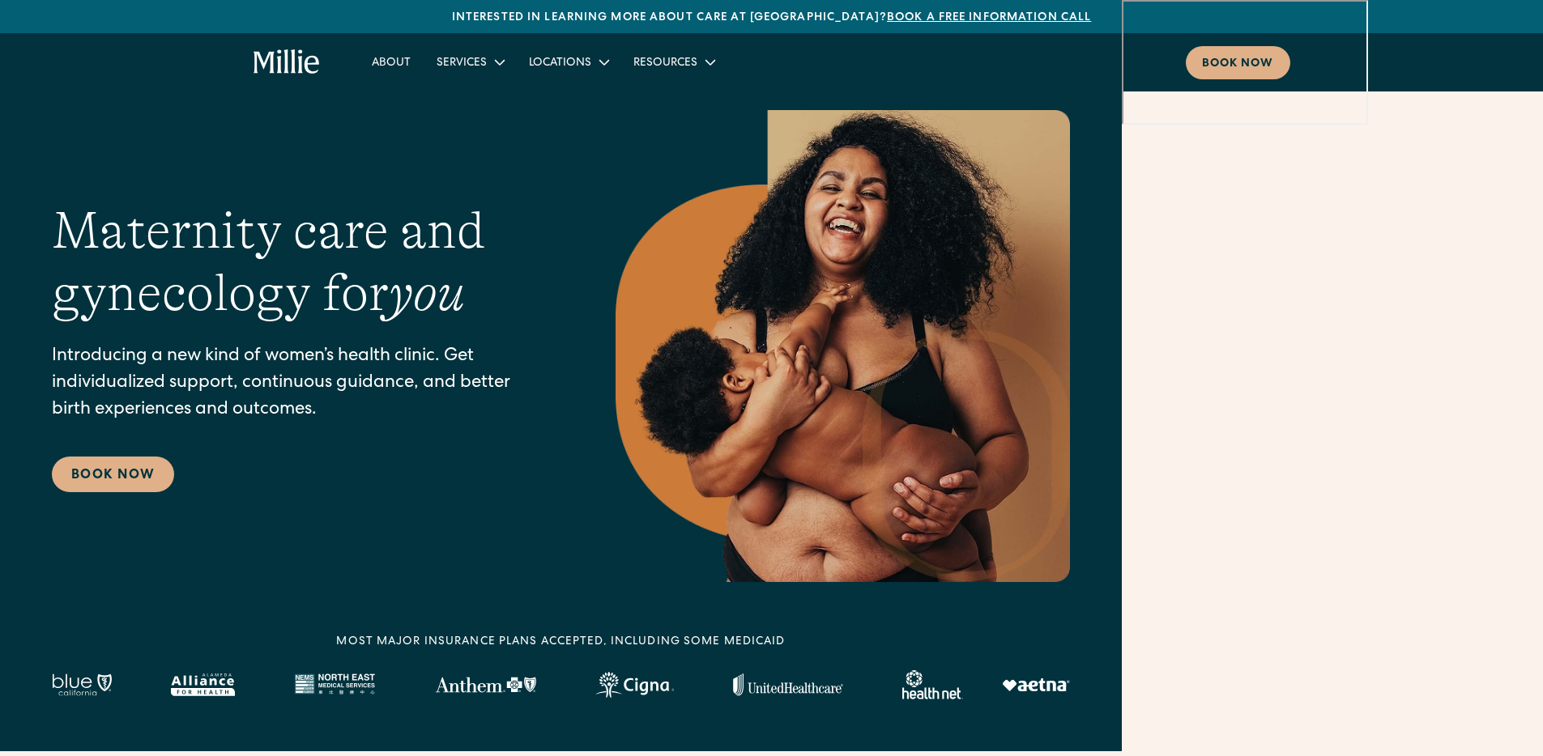
click at [98, 229] on h1 "Maternity care and gynecology for you" at bounding box center [301, 262] width 499 height 125
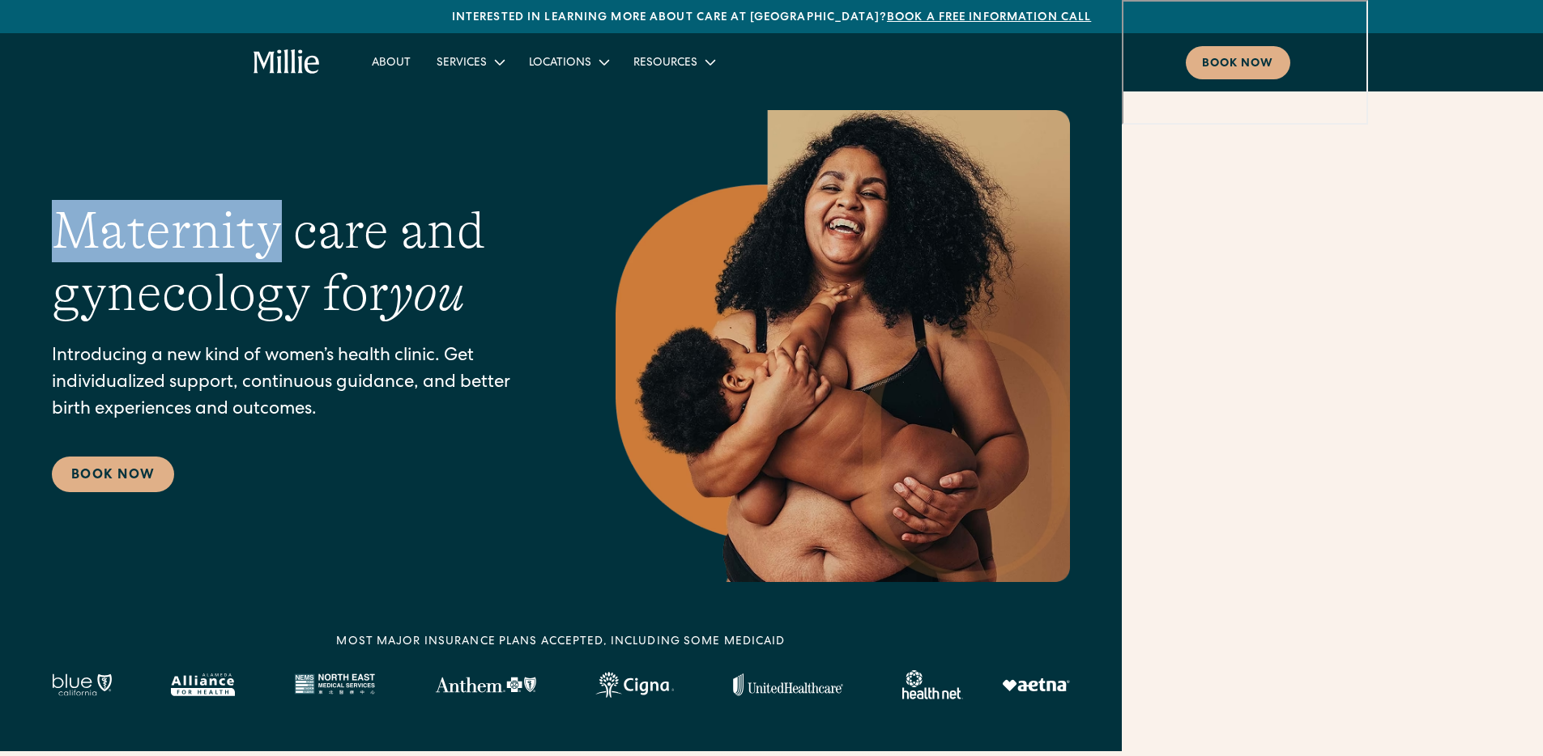
click at [98, 229] on h1 "Maternity care and gynecology for you" at bounding box center [301, 262] width 499 height 125
click at [64, 326] on span "翻译" at bounding box center [46, 335] width 36 height 18
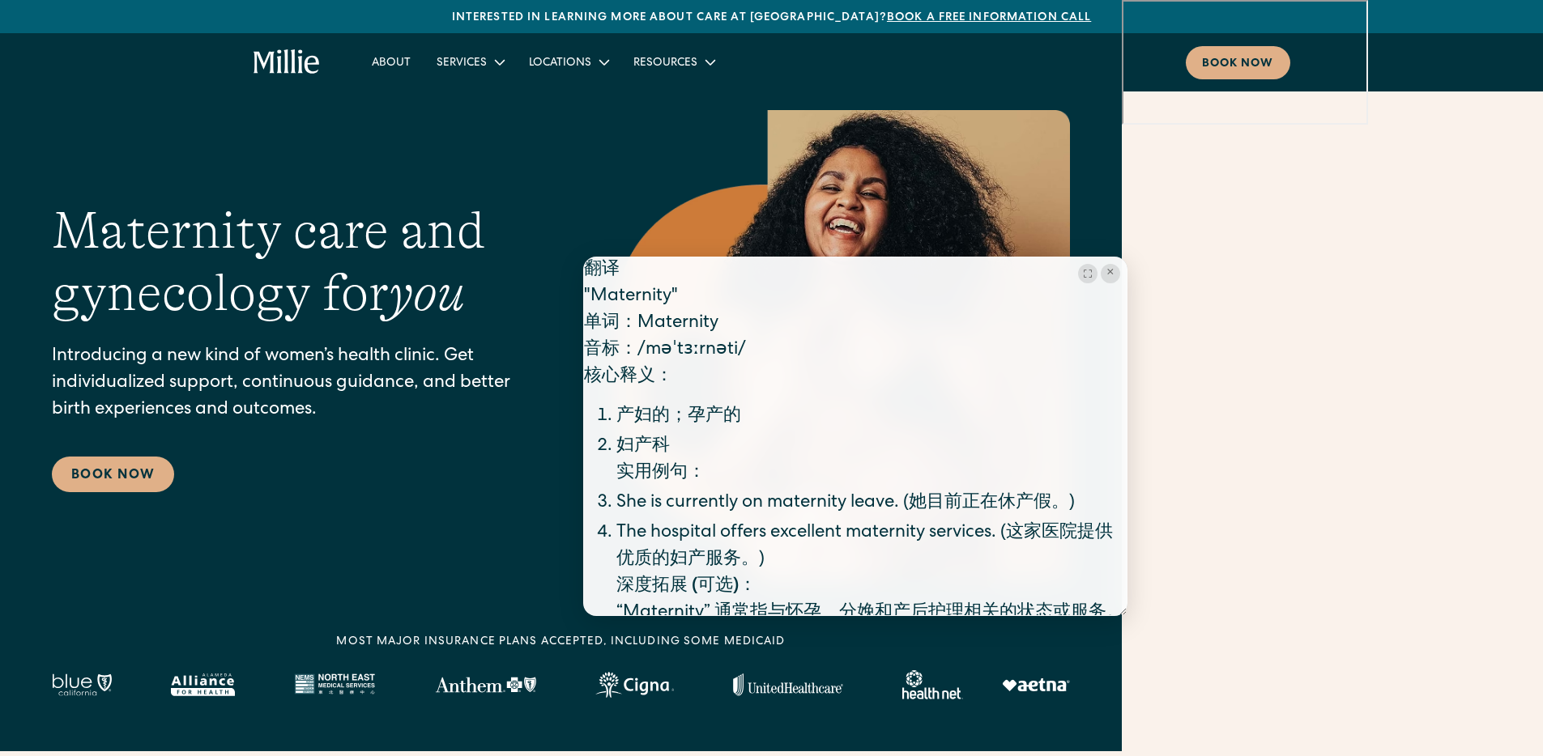
click at [534, 423] on p "Introducing a new kind of women’s health clinic. Get individualized support, co…" at bounding box center [301, 384] width 499 height 80
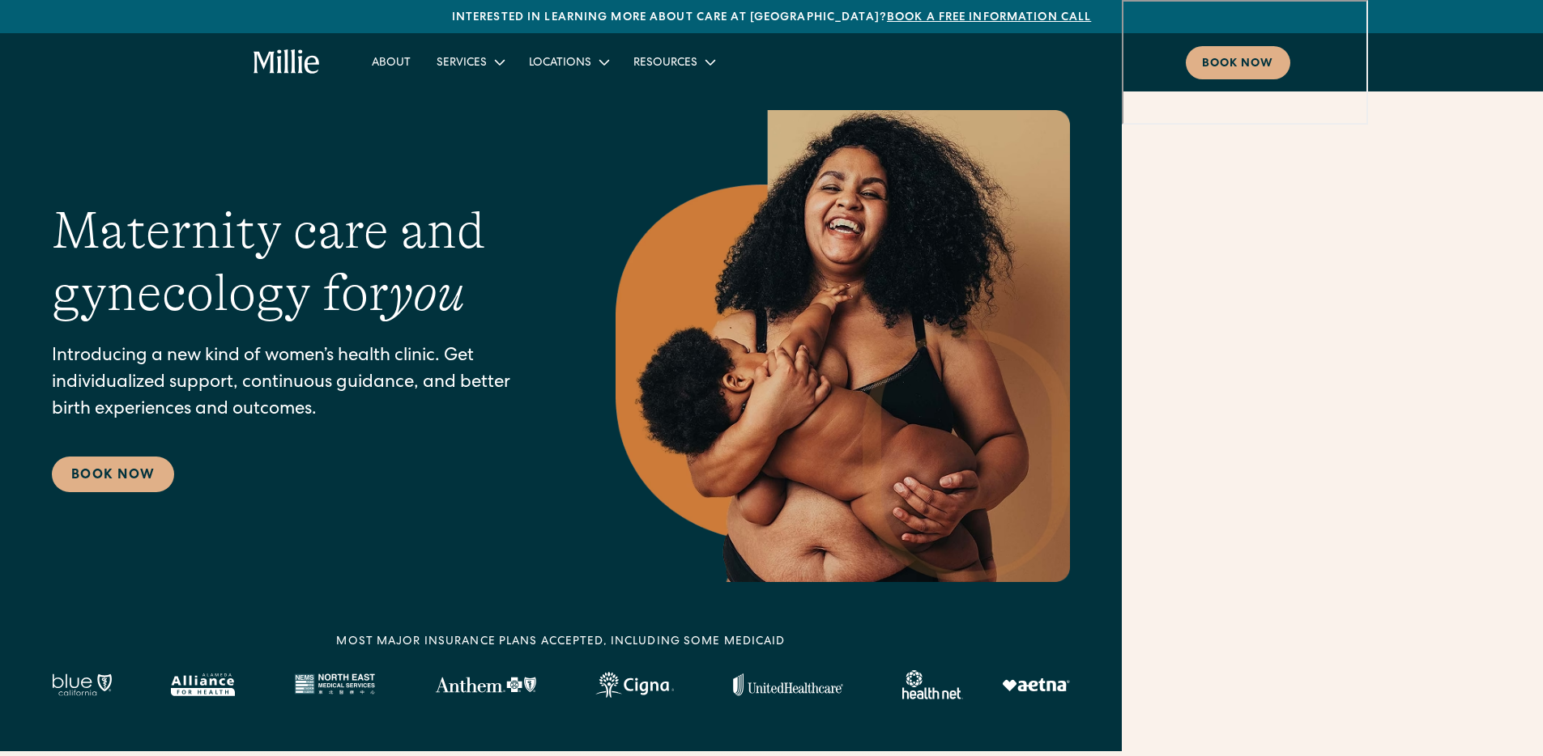
click at [511, 417] on p "Introducing a new kind of women’s health clinic. Get individualized support, co…" at bounding box center [301, 384] width 499 height 80
click at [267, 296] on h1 "Maternity care and gynecology for you" at bounding box center [301, 262] width 499 height 125
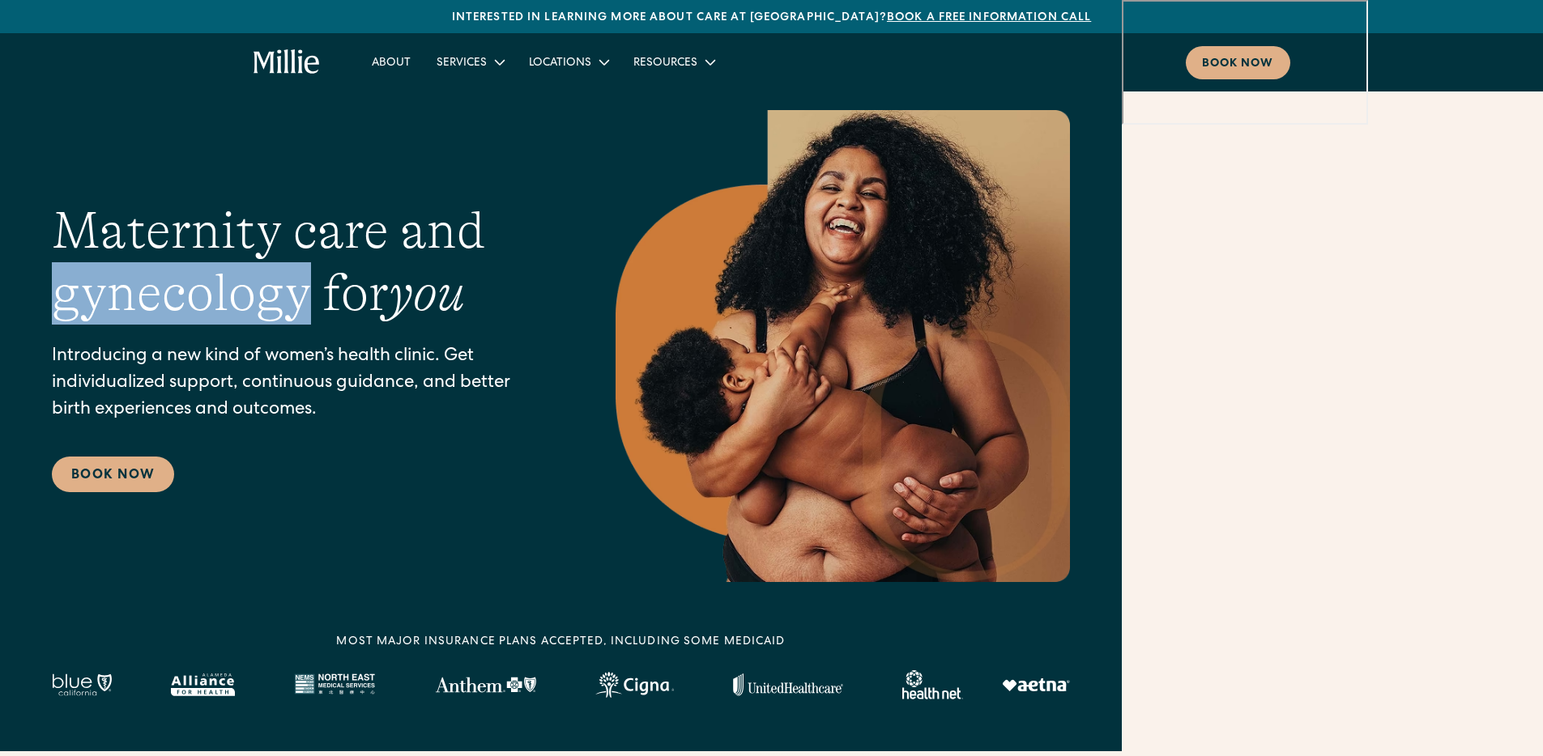
click at [267, 296] on h1 "Maternity care and gynecology for you" at bounding box center [301, 262] width 499 height 125
click at [233, 394] on span "翻译" at bounding box center [216, 403] width 36 height 18
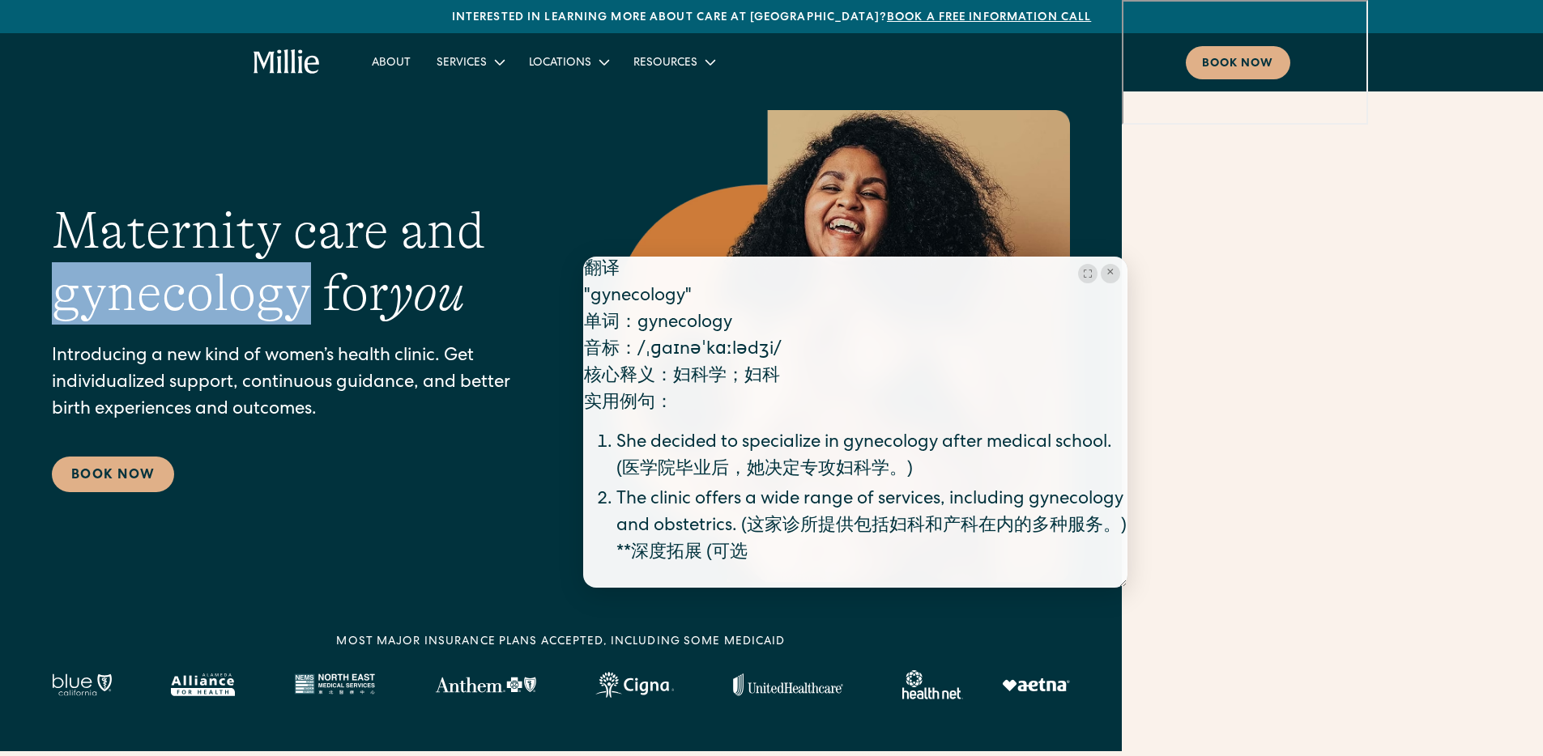
scroll to position [2, 0]
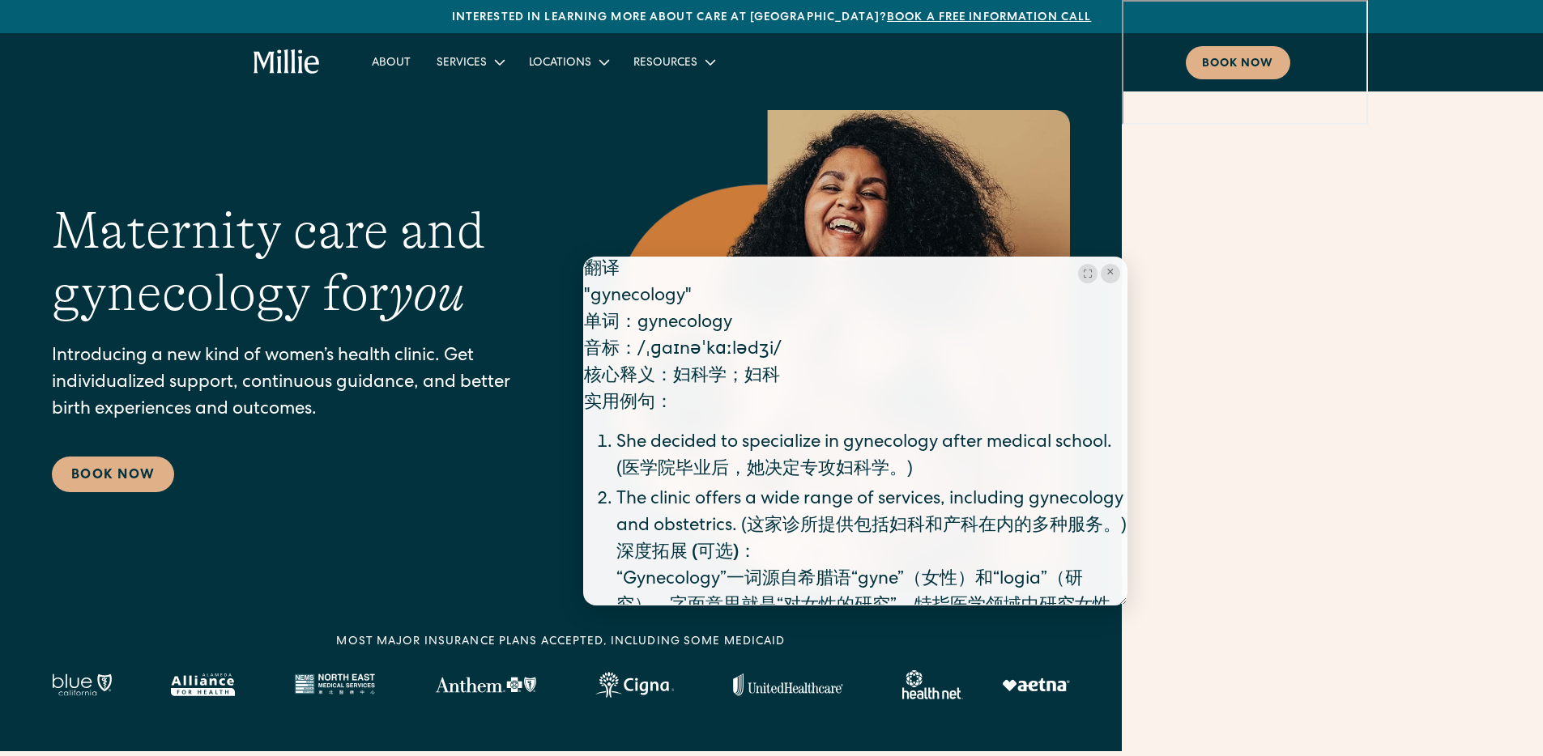
click at [790, 403] on p "单词 ：gynecology 音标 ：/ˌɡaɪnəˈkɑːlədʒi/ 核心释义 ：妇科学；妇科 实用例句 ：" at bounding box center [855, 364] width 543 height 107
click at [798, 386] on p "单词 ：gynecology 音标 ：/ˌɡaɪnəˈkɑːlədʒi/ 核心释义 ：妇科学；妇科 实用例句 ：" at bounding box center [855, 364] width 543 height 107
click at [792, 381] on p "单词 ：gynecology 音标 ：/ˌɡaɪnəˈkɑːlədʒi/ 核心释义 ：妇科学；妇科 实用例句 ：" at bounding box center [855, 364] width 543 height 107
click at [794, 395] on p "单词 ：gynecology 音标 ：/ˌɡaɪnəˈkɑːlədʒi/ 核心释义 ：妇科学；妇科 实用例句 ：" at bounding box center [855, 364] width 543 height 107
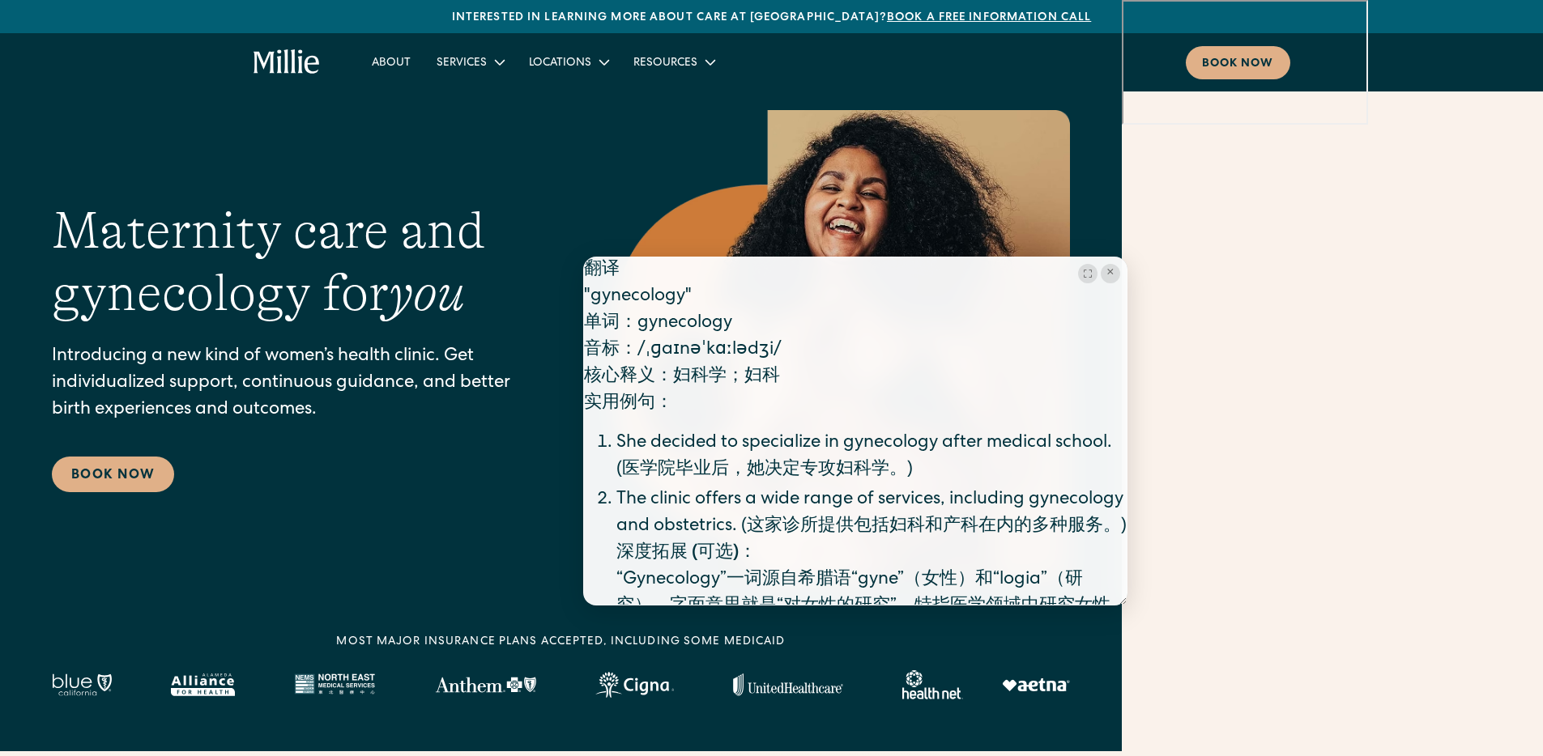
click at [788, 390] on p "单词 ：gynecology 音标 ：/ˌɡaɪnəˈkɑːlədʒi/ 核心释义 ：妇科学；妇科 实用例句 ：" at bounding box center [855, 364] width 543 height 107
click at [547, 466] on div "Maternity care and gynecology for you Introducing a new kind of women’s health …" at bounding box center [301, 346] width 499 height 292
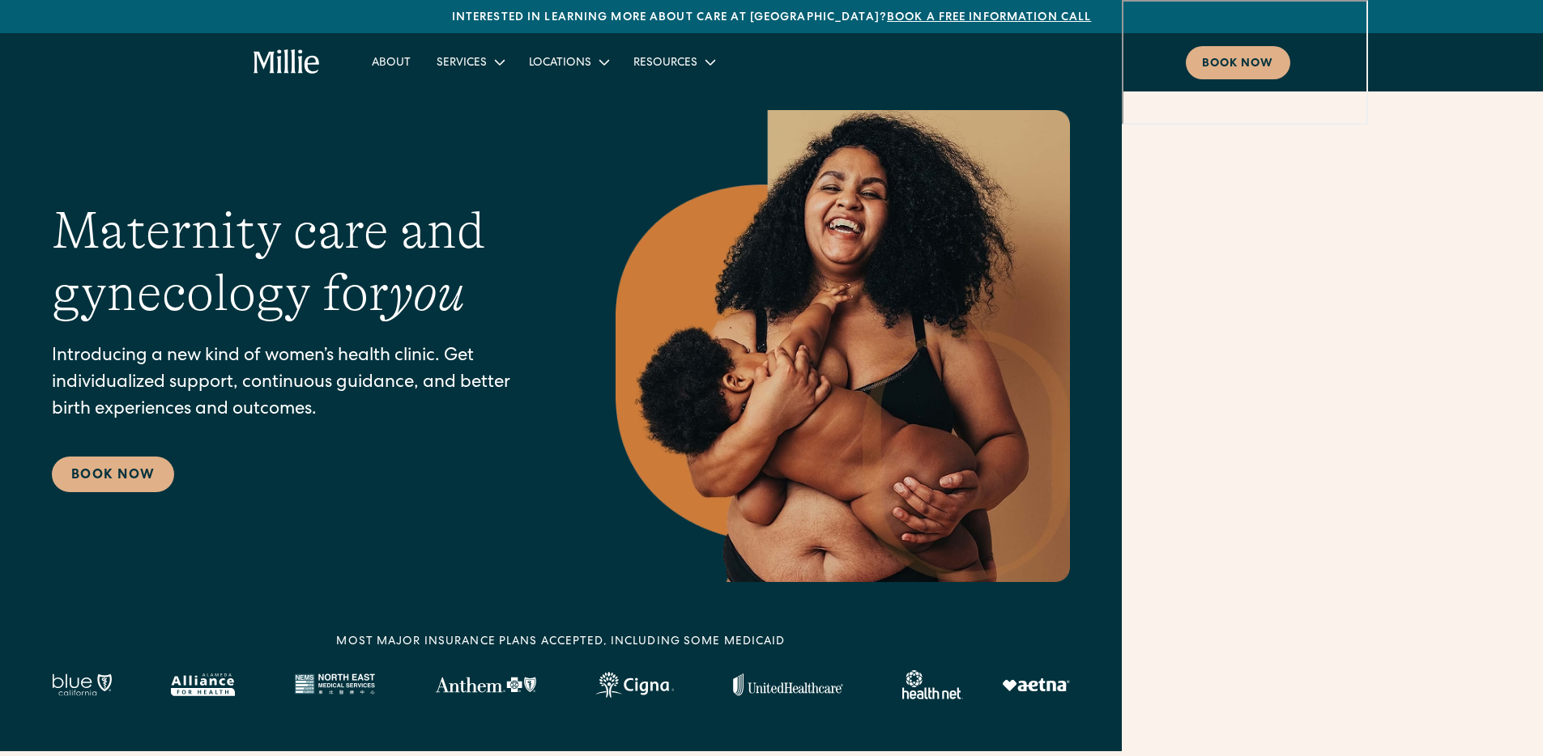
click at [211, 250] on h1 "Maternity care and gynecology for you" at bounding box center [301, 262] width 499 height 125
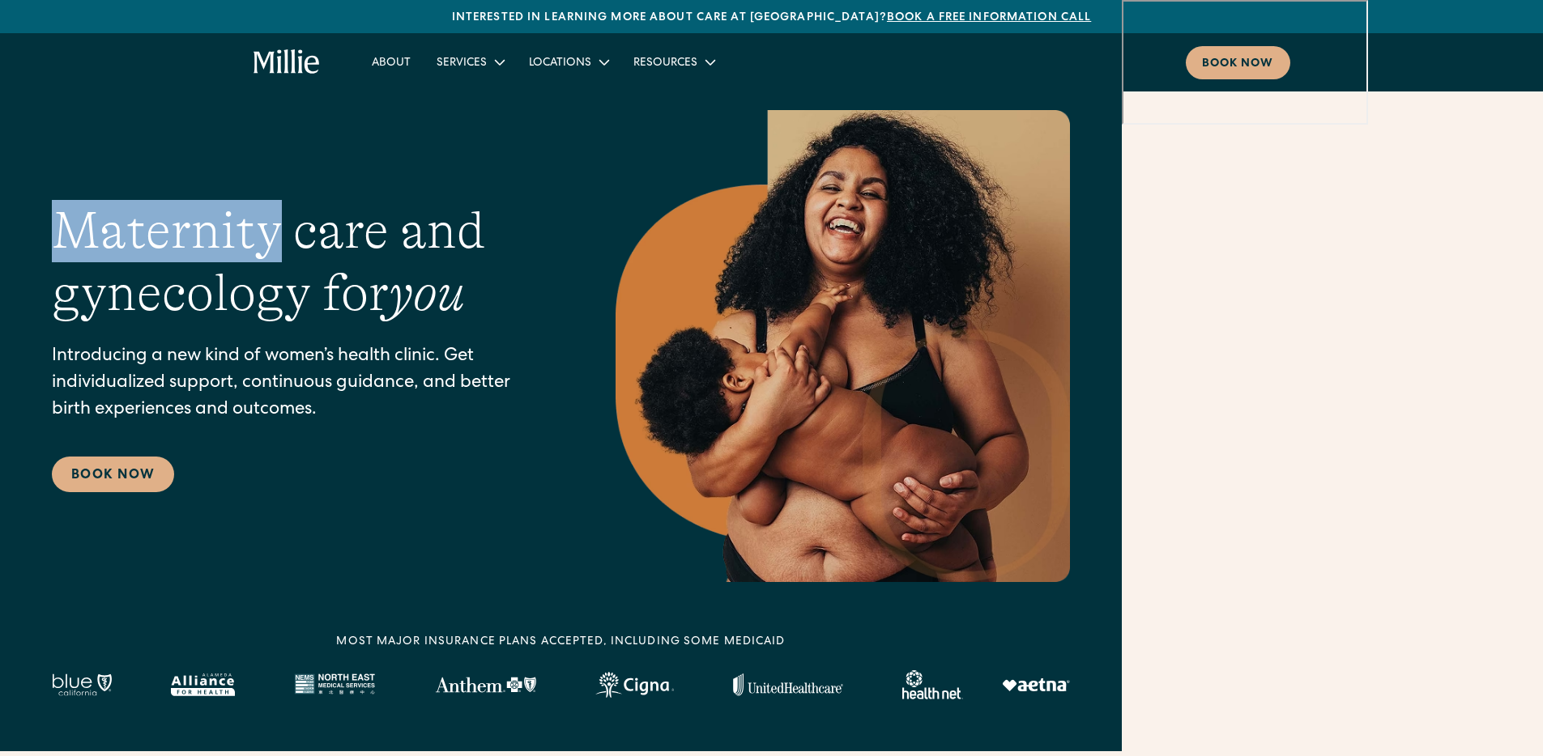
click at [211, 250] on h1 "Maternity care and gynecology for you" at bounding box center [301, 262] width 499 height 125
click at [177, 322] on span "解读" at bounding box center [159, 331] width 36 height 18
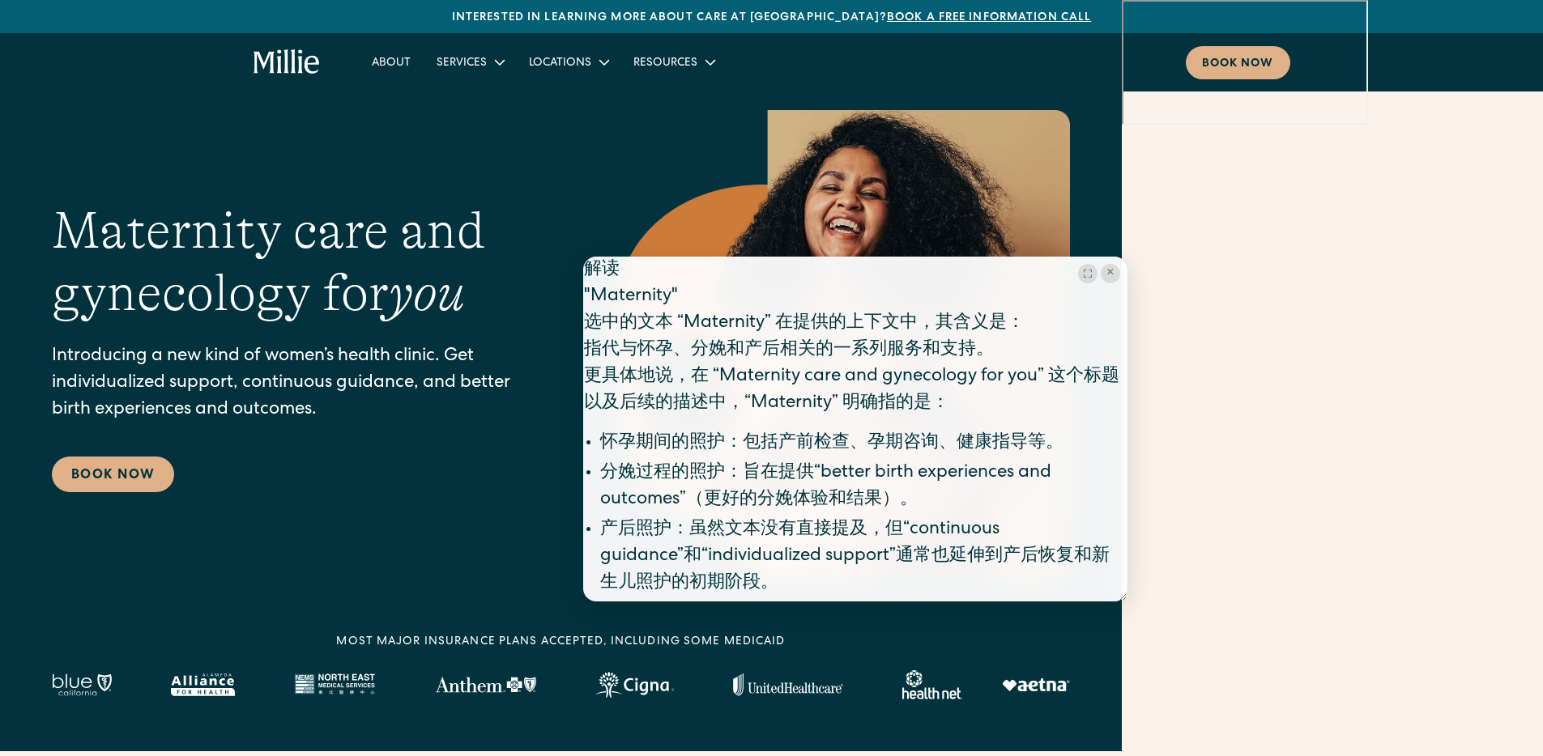
click at [398, 428] on div "Maternity care and gynecology for you Introducing a new kind of women’s health …" at bounding box center [301, 346] width 499 height 292
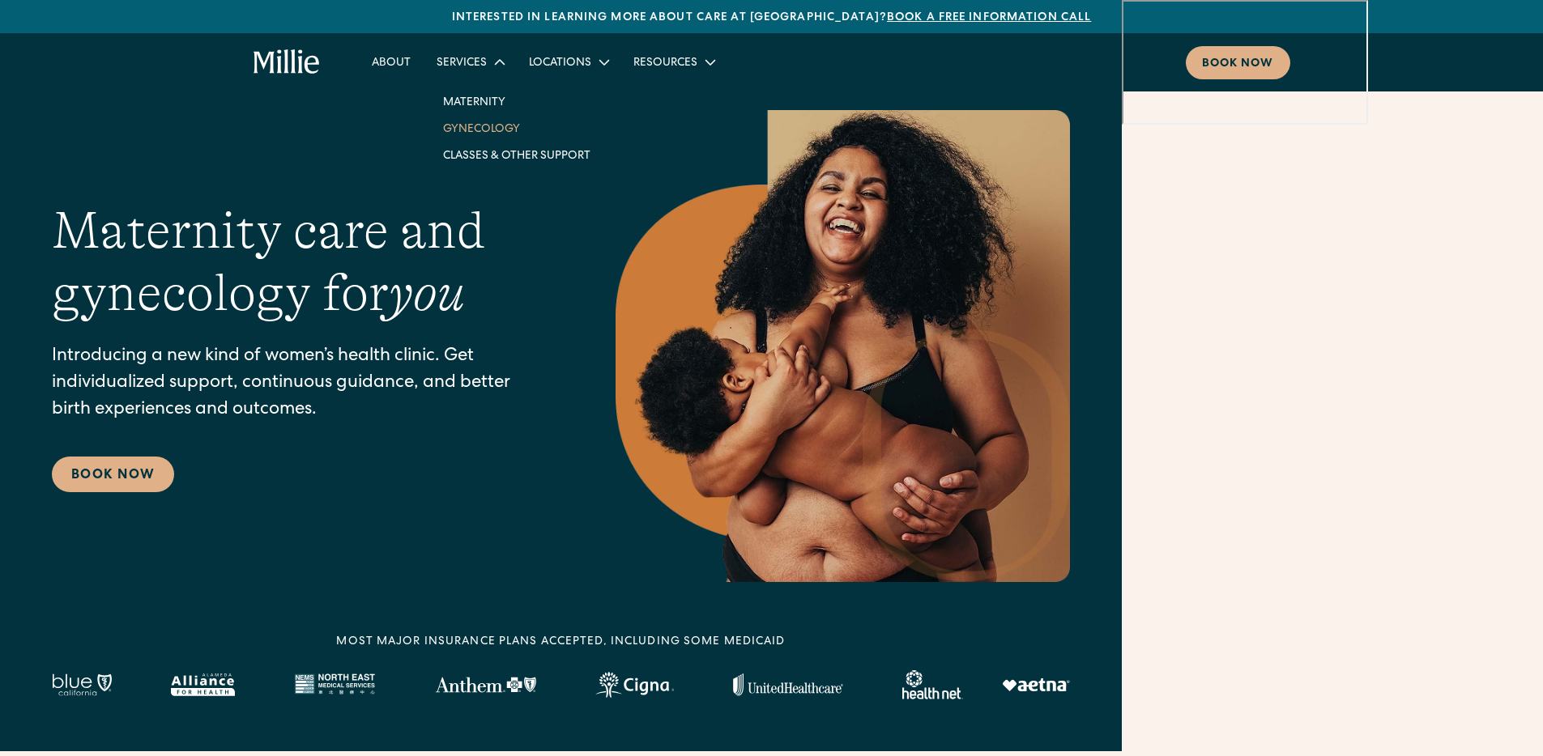
click at [493, 121] on link "Gynecology" at bounding box center [516, 128] width 173 height 27
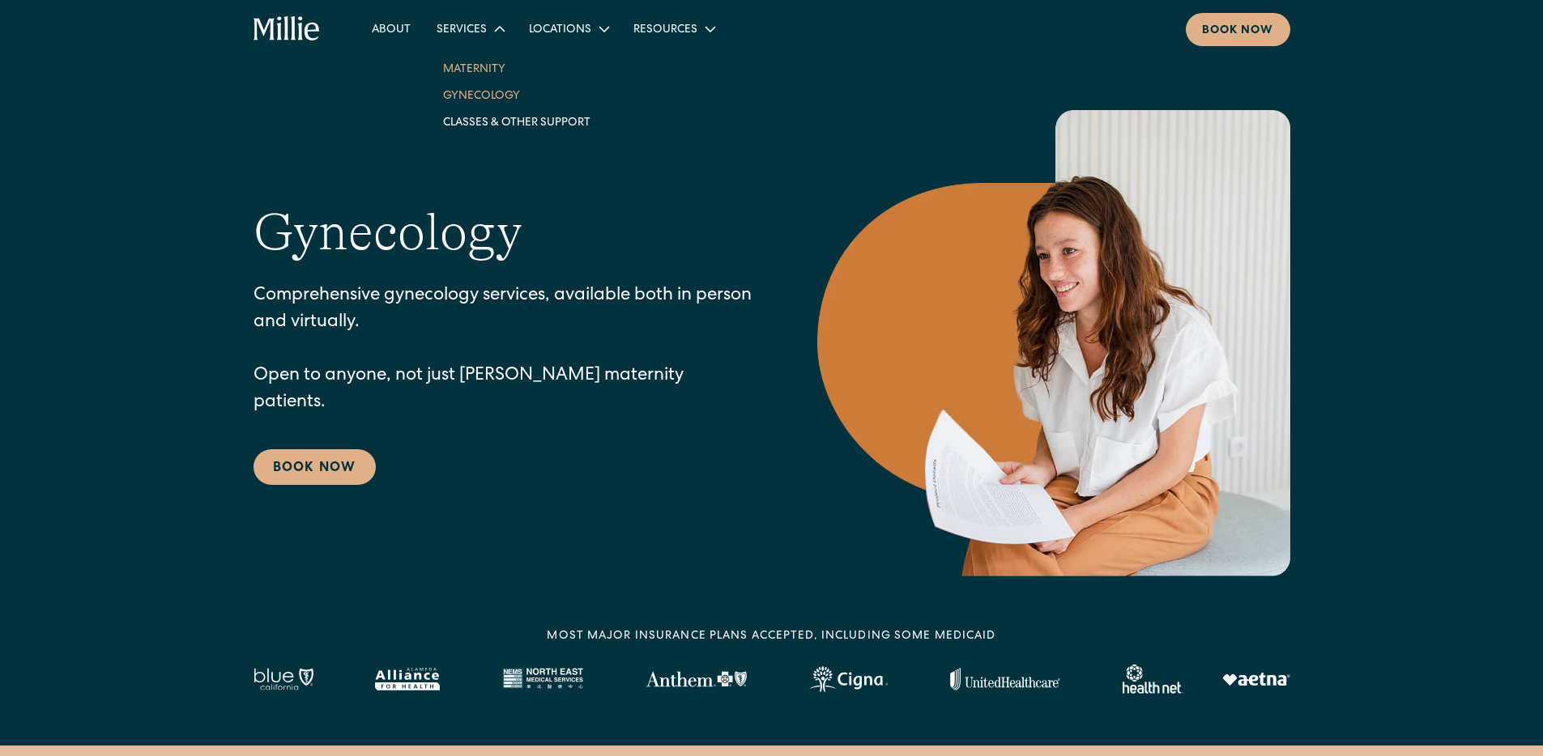
click at [471, 68] on link "Maternity" at bounding box center [516, 68] width 173 height 27
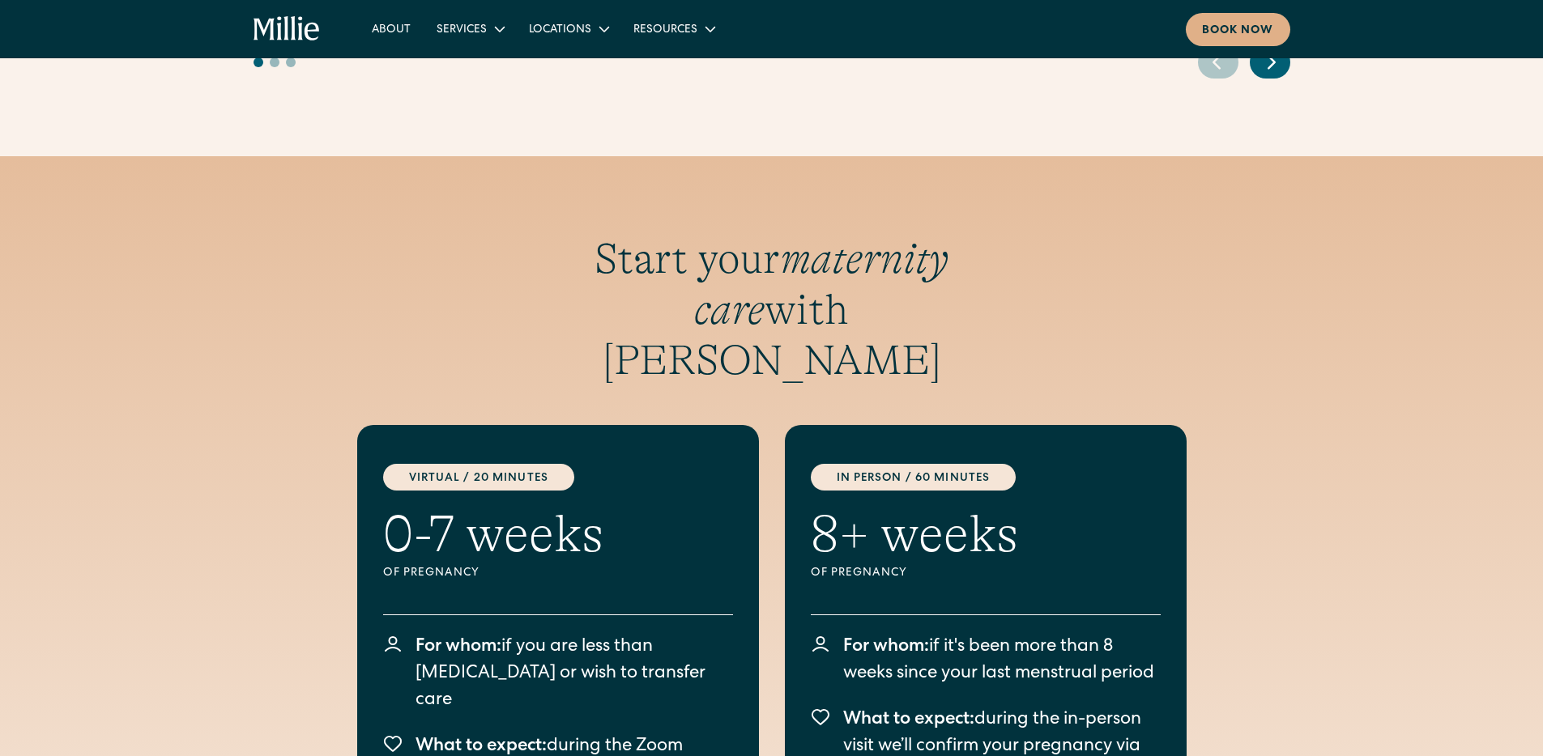
scroll to position [4575, 0]
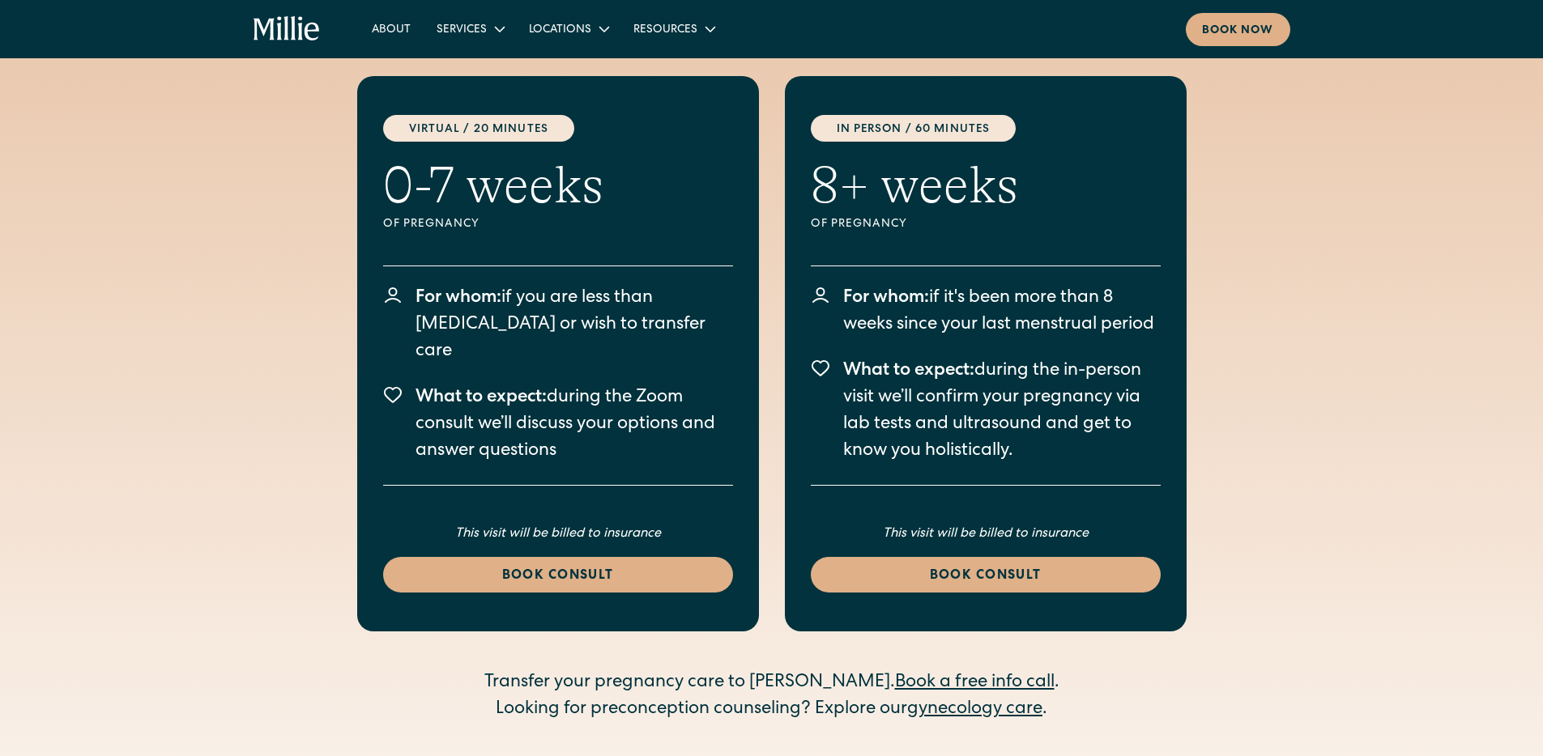
click at [172, 258] on div "Start your maternity care with [PERSON_NAME] Virtual / 20 Minutes 0-7 weeks Of …" at bounding box center [771, 304] width 1543 height 839
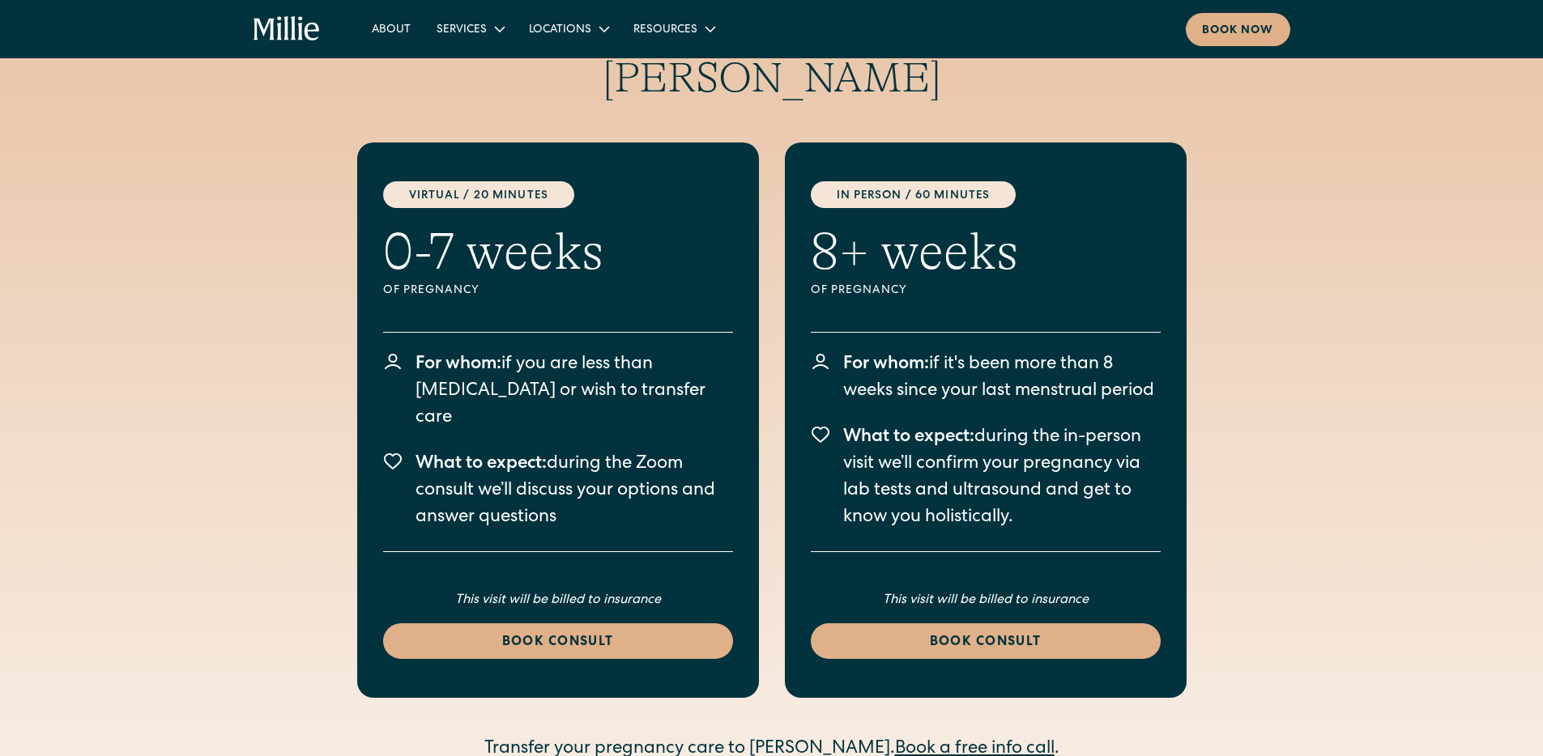
scroll to position [4501, 0]
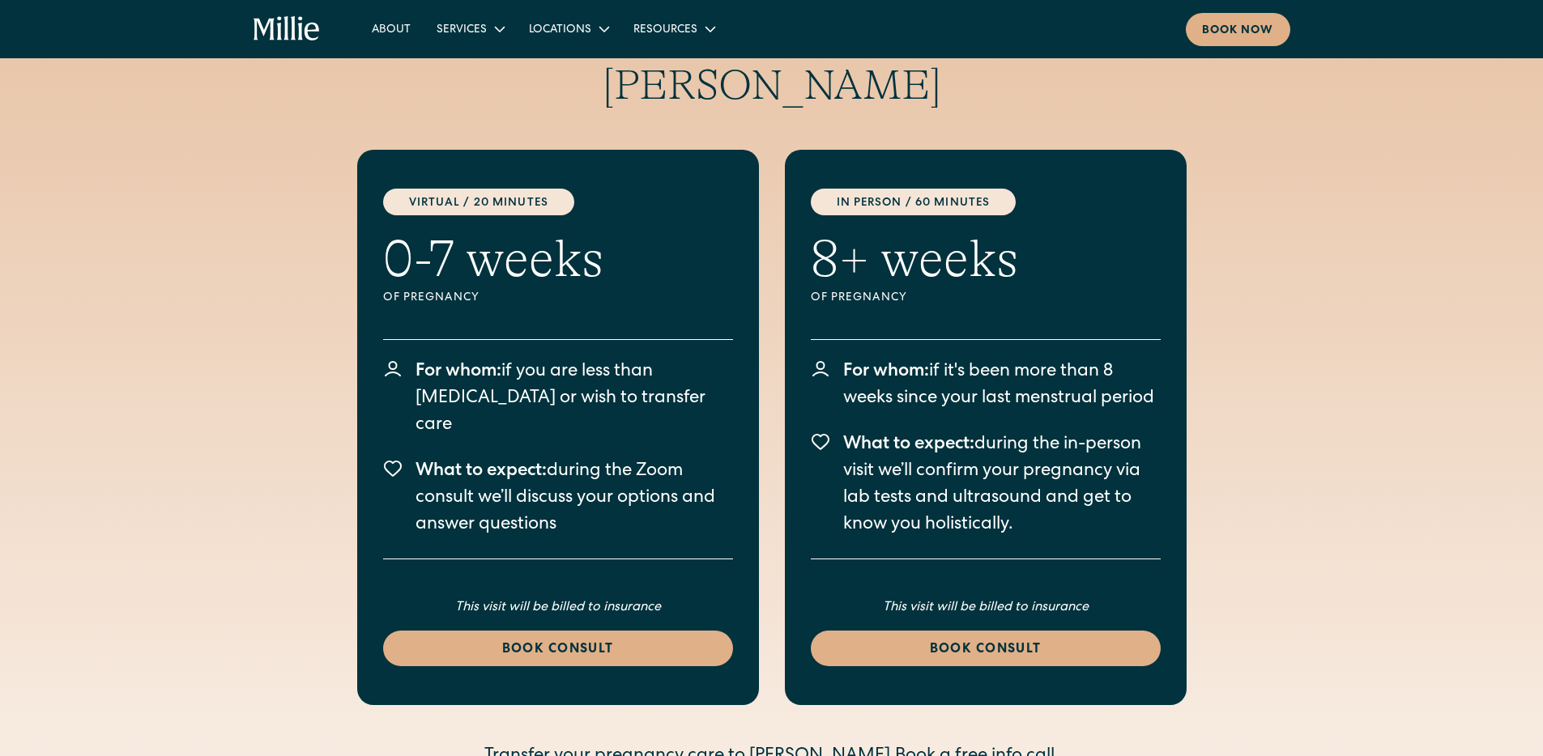
click at [161, 251] on div "Start your maternity care with [PERSON_NAME] Virtual / 20 Minutes 0-7 weeks Of …" at bounding box center [771, 378] width 1543 height 839
click at [162, 245] on div "Start your maternity care with Millie Virtual / 20 Minutes 0-7 weeks Of pregnan…" at bounding box center [771, 378] width 1543 height 839
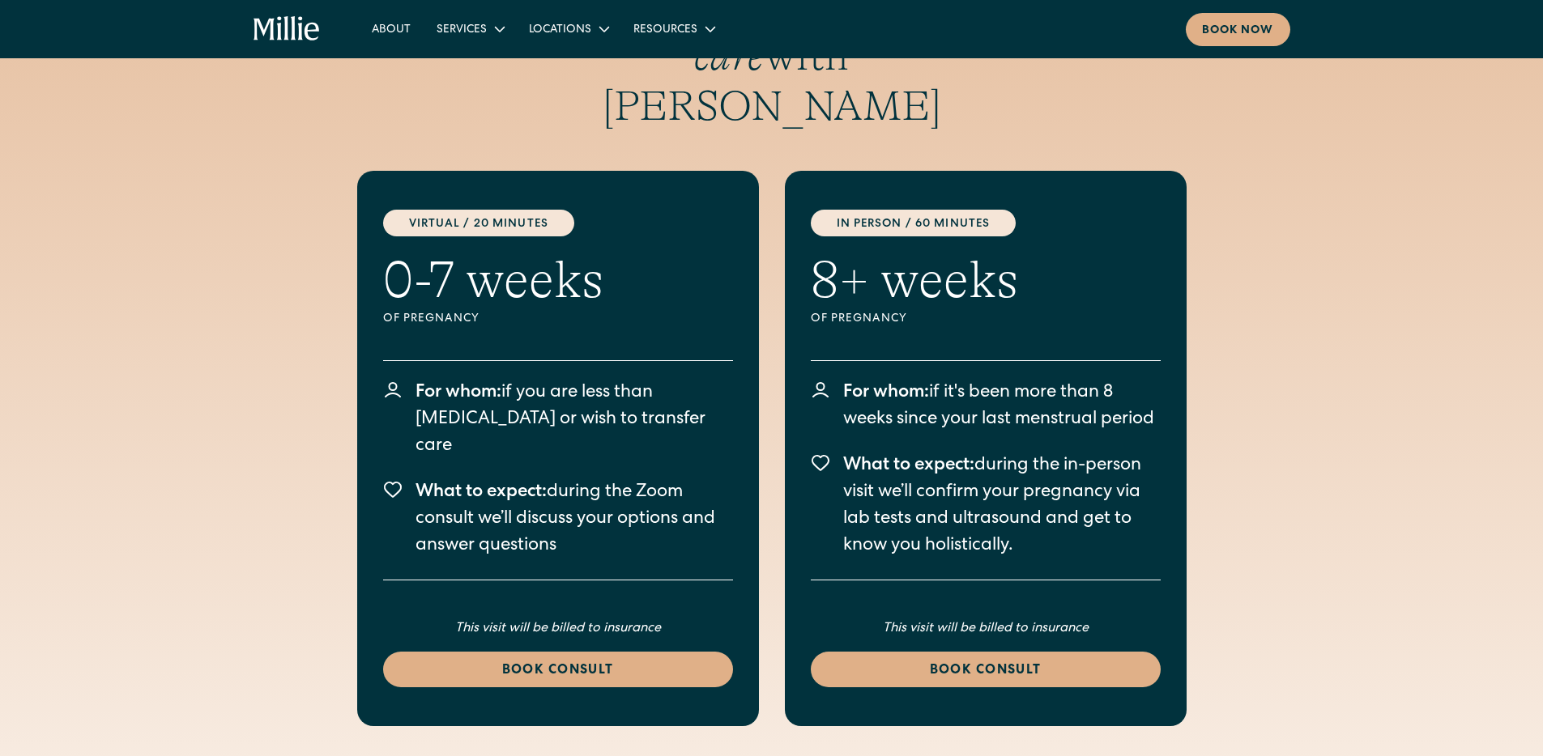
click at [160, 238] on div "Start your maternity care with Millie Virtual / 20 Minutes 0-7 weeks Of pregnan…" at bounding box center [771, 399] width 1543 height 839
